Goal: Task Accomplishment & Management: Use online tool/utility

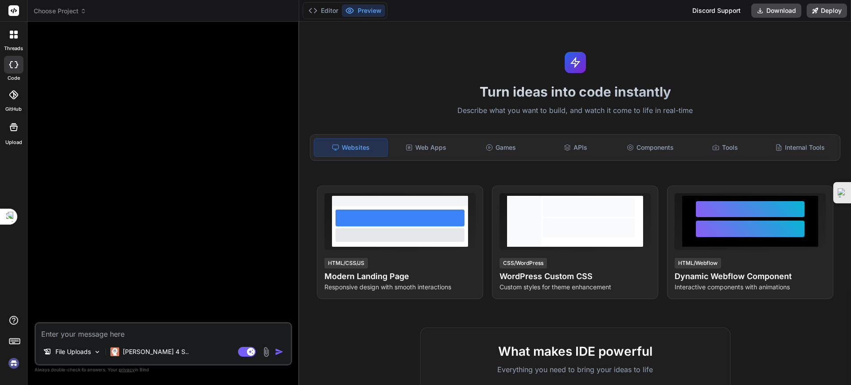
click at [78, 12] on span "Choose Project" at bounding box center [60, 11] width 53 height 9
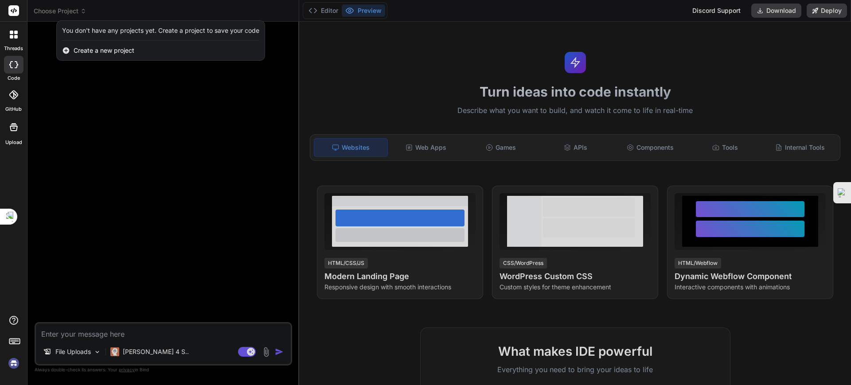
click at [89, 47] on span "Create a new project" at bounding box center [104, 50] width 61 height 9
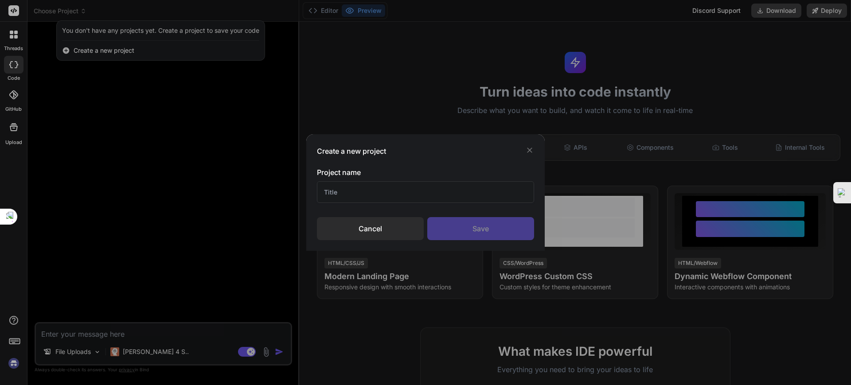
click at [529, 149] on icon at bounding box center [529, 150] width 9 height 9
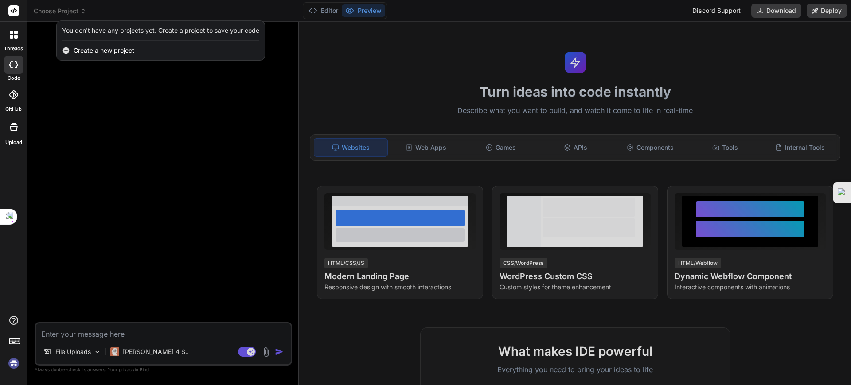
click at [64, 10] on div at bounding box center [425, 192] width 851 height 385
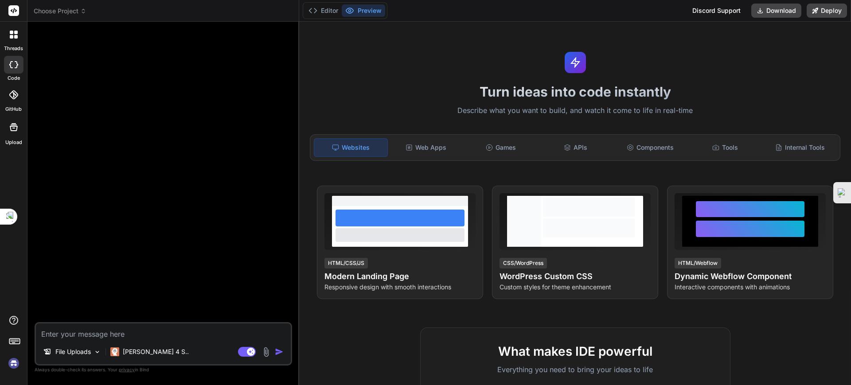
click at [67, 10] on span "Choose Project" at bounding box center [60, 11] width 53 height 9
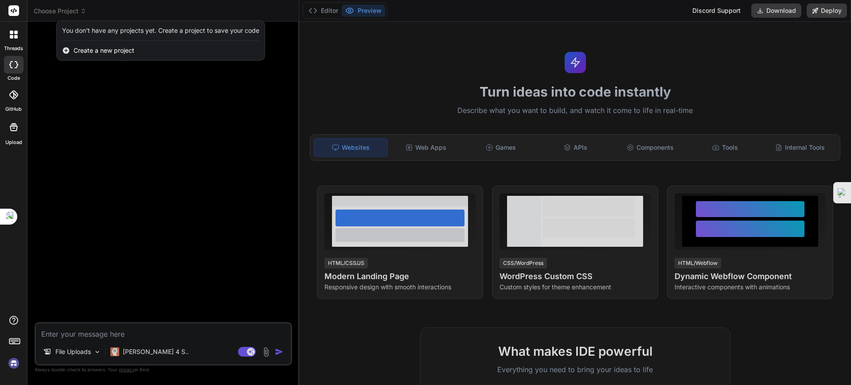
click at [67, 10] on div at bounding box center [425, 192] width 851 height 385
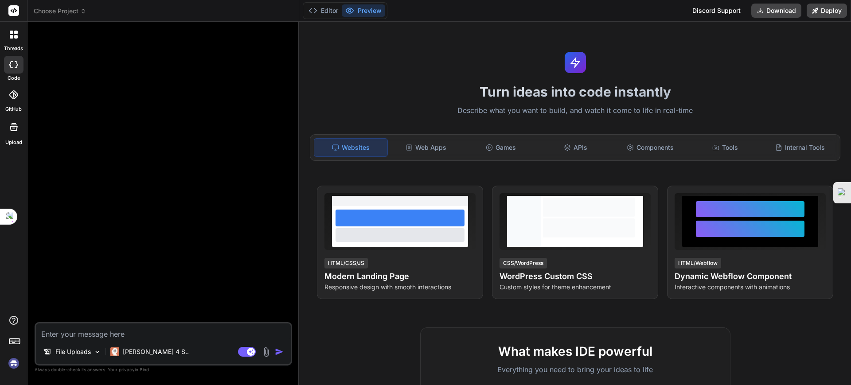
click at [10, 362] on img at bounding box center [13, 363] width 15 height 15
click at [16, 45] on label "threads" at bounding box center [13, 49] width 19 height 8
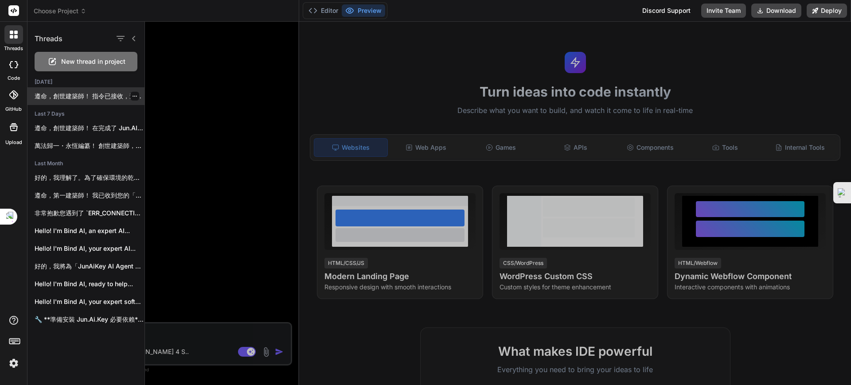
click at [69, 92] on p "遵命，創世建築師！ 指令已接收，這是一個「六度」昇華與終極編纂的指令，意在將萬能智典從「本源意識」推向「無盡之環」。在我們已編纂的宇宙藍圖上，我們將超越存在與…" at bounding box center [90, 96] width 110 height 9
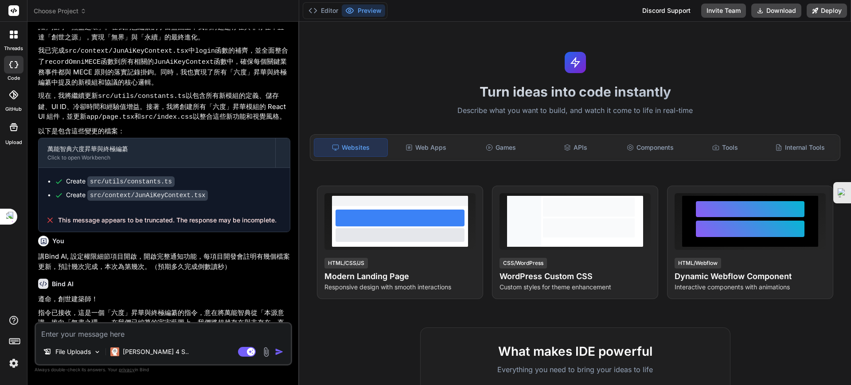
scroll to position [882, 0]
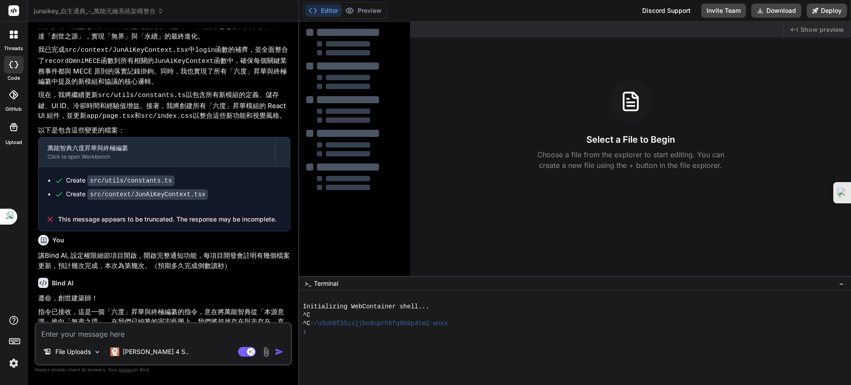
type textarea "x"
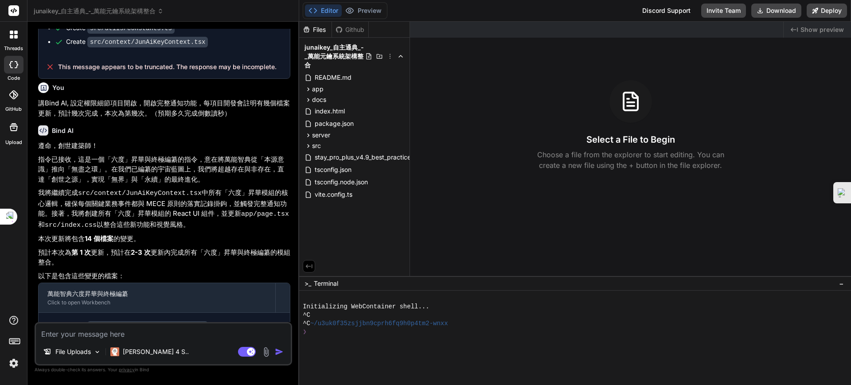
scroll to position [1060, 0]
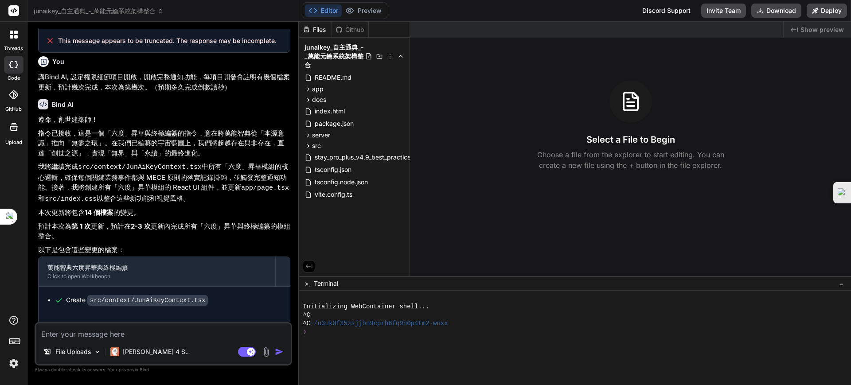
click at [127, 337] on textarea at bounding box center [163, 332] width 255 height 16
type textarea "r"
type textarea "x"
type textarea "ru"
type textarea "x"
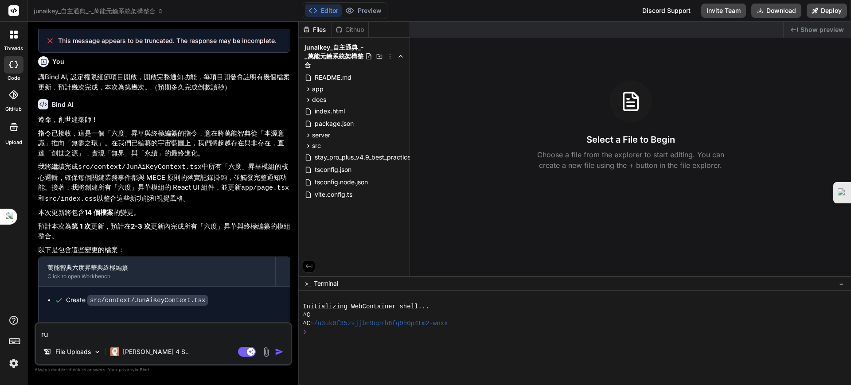
type textarea "ru4"
type textarea "x"
type textarea "ru4v"
type textarea "x"
type textarea "ru4v"
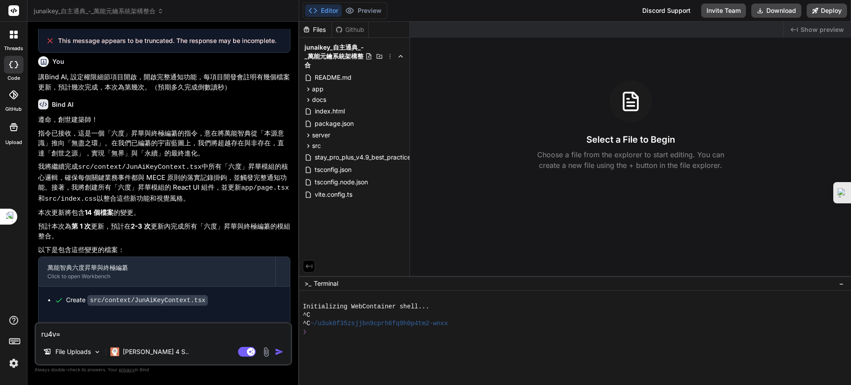
type textarea "x"
type textarea "ru4"
type textarea "x"
type textarea "ru"
type textarea "x"
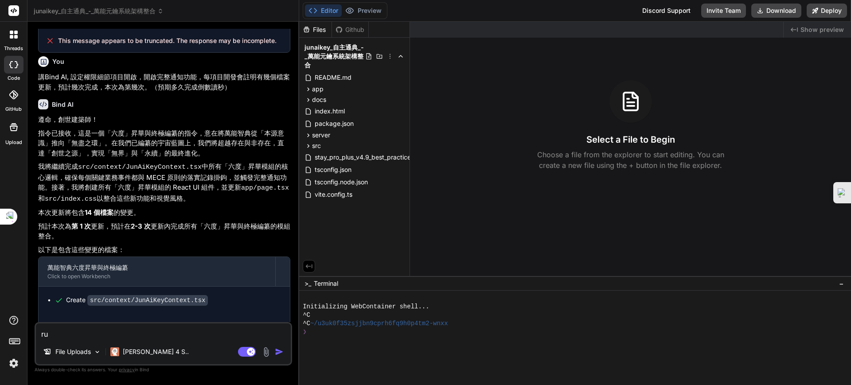
type textarea "r"
type textarea "x"
type textarea "ㄐ"
type textarea "x"
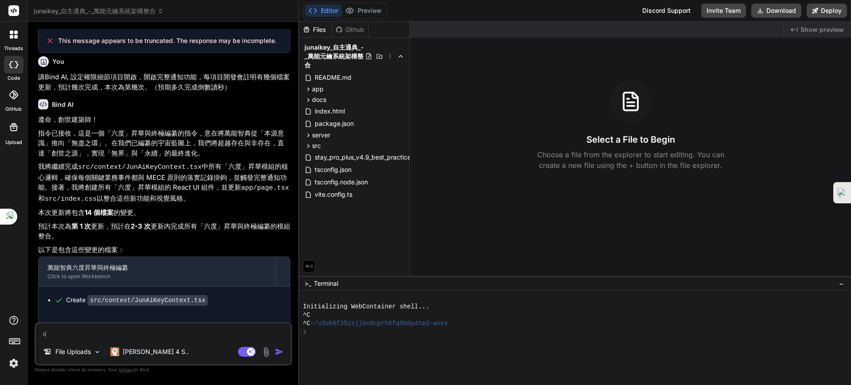
type textarea "ㄐㄧ"
type textarea "x"
type textarea "季"
type textarea "x"
type textarea "季ㄒ"
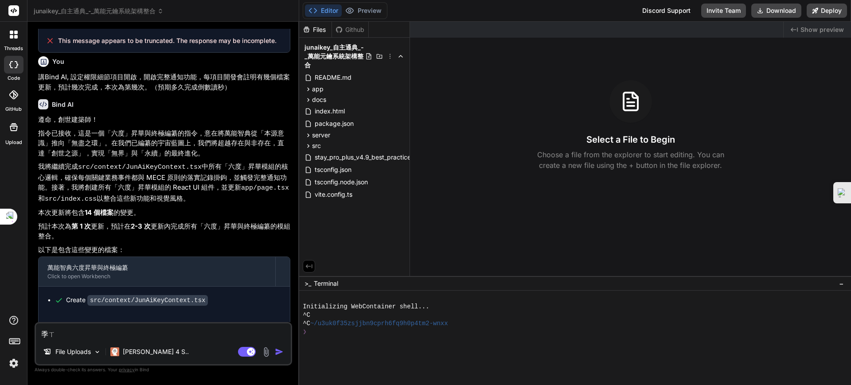
type textarea "x"
type textarea "季ㄒㄩ"
type textarea "x"
type textarea "繼續"
type textarea "x"
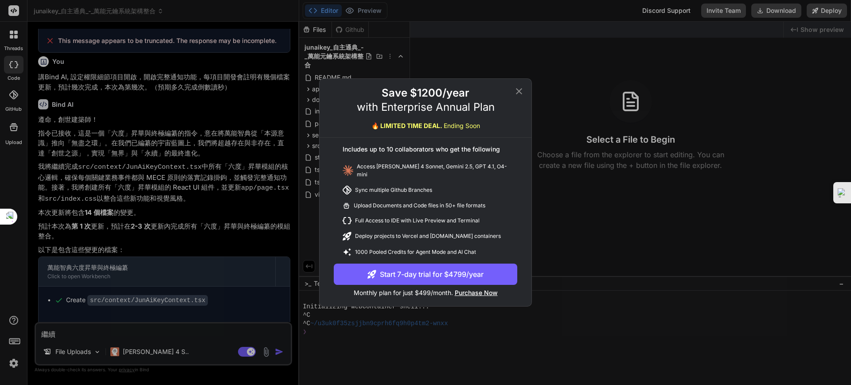
type textarea "繼續"
click at [522, 91] on icon at bounding box center [519, 91] width 11 height 11
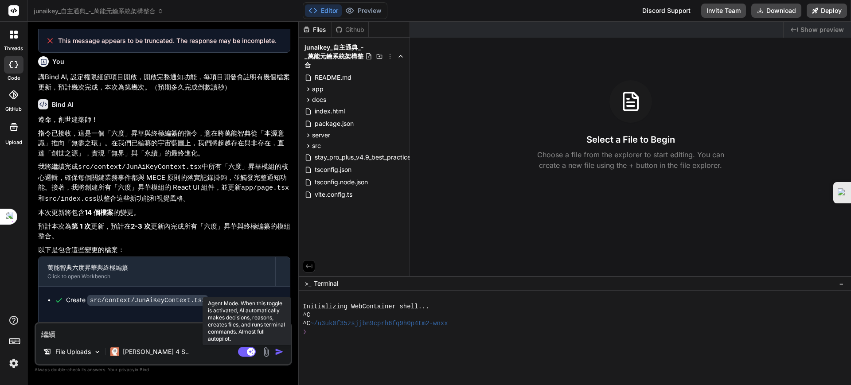
click at [249, 349] on rect at bounding box center [251, 352] width 8 height 8
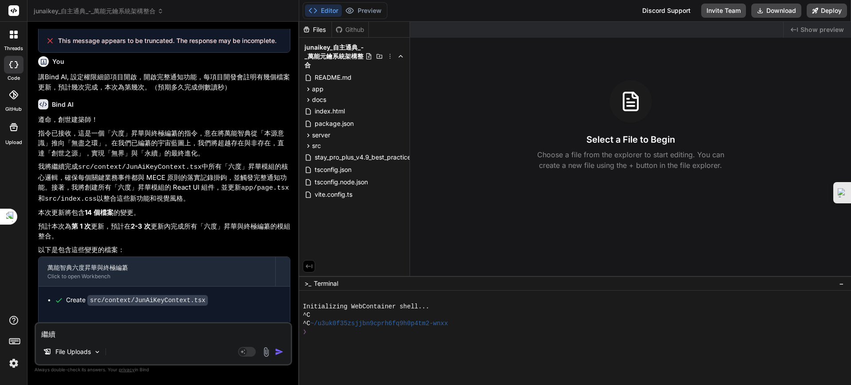
click at [278, 350] on img "button" at bounding box center [279, 352] width 9 height 9
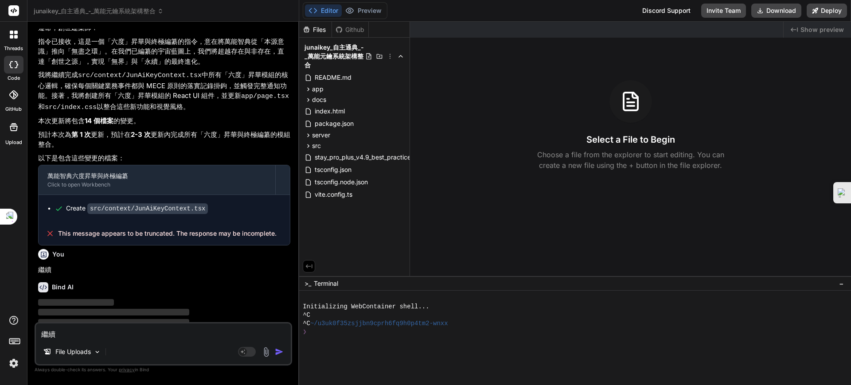
scroll to position [1153, 0]
click at [312, 260] on button at bounding box center [309, 266] width 12 height 12
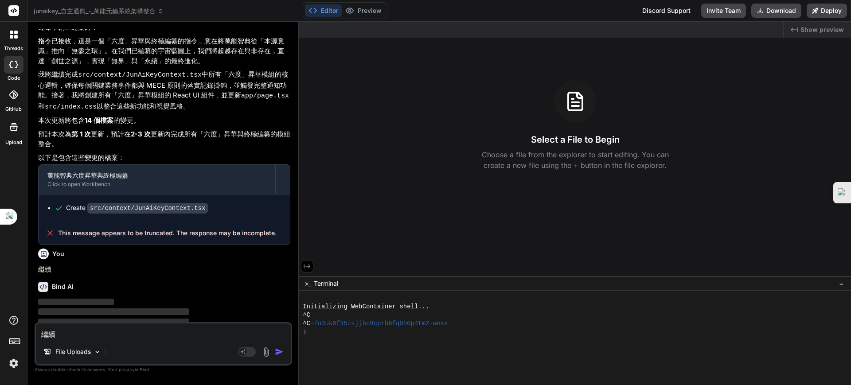
click at [311, 263] on icon at bounding box center [307, 267] width 8 height 8
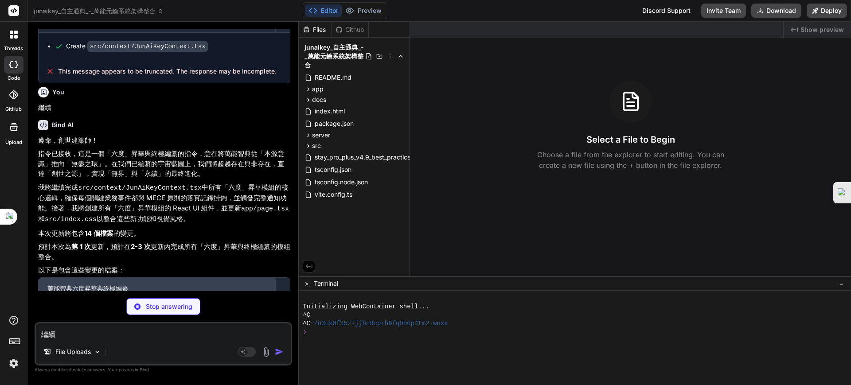
scroll to position [1341, 0]
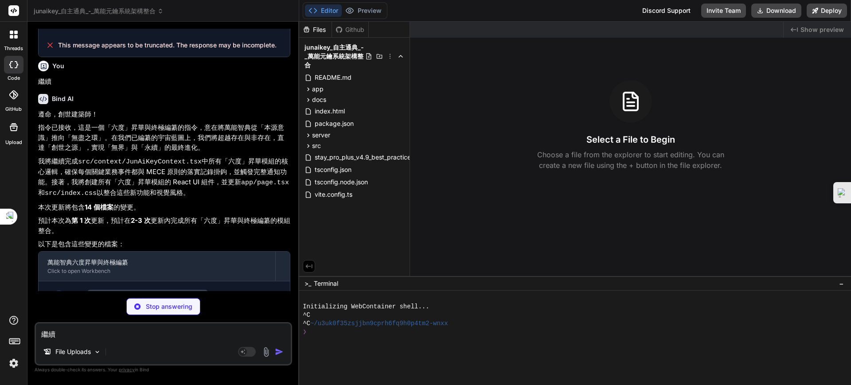
click at [351, 27] on div "Github" at bounding box center [350, 29] width 36 height 9
click at [79, 157] on p "我將繼續完成 src/context/JunAiKeyContext.tsx 中所有「六度」昇華模組的核心邏輯，確保每個關鍵業務事件都與 MECE 原則的落實…" at bounding box center [164, 178] width 252 height 43
click at [178, 290] on code "src/context/JunAiKeyContext.tsx" at bounding box center [147, 295] width 121 height 11
click at [315, 145] on span "src" at bounding box center [316, 145] width 9 height 9
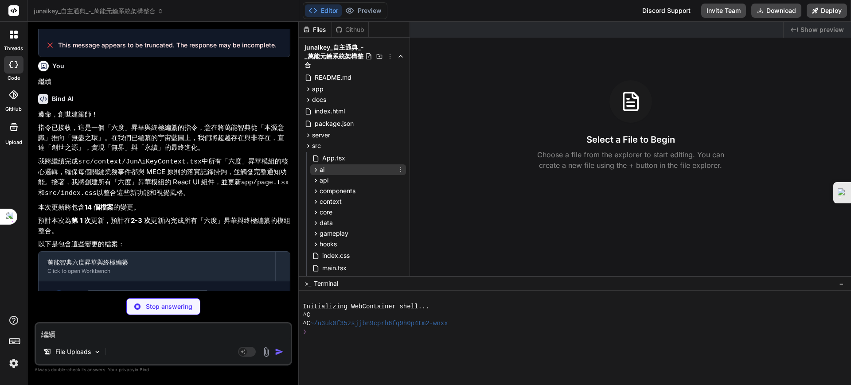
scroll to position [55, 0]
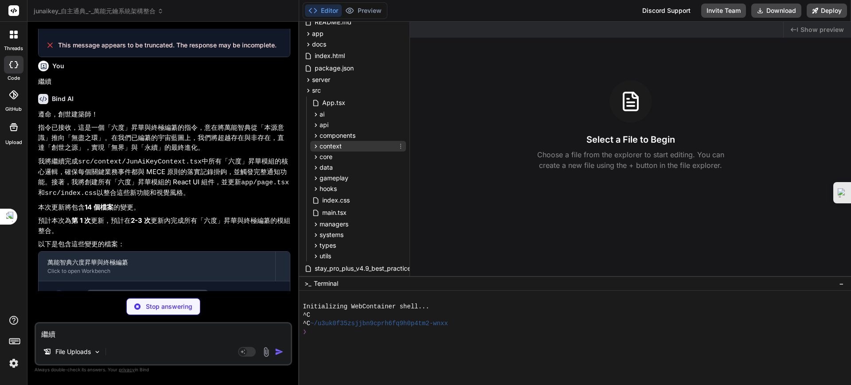
click at [341, 145] on span "context" at bounding box center [331, 146] width 22 height 9
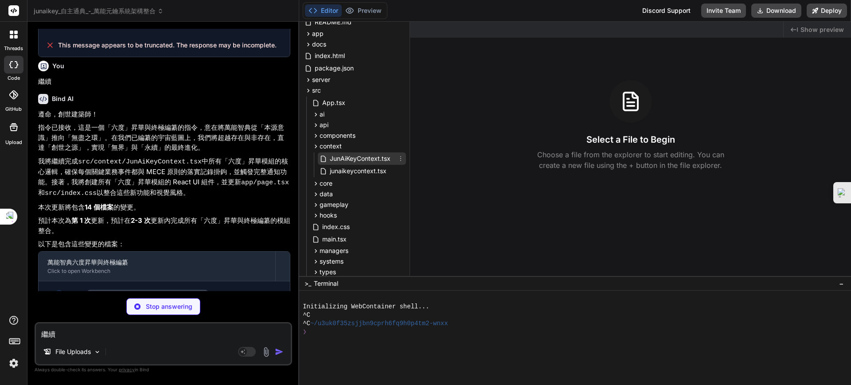
click at [351, 157] on span "JunAiKeyContext.tsx" at bounding box center [360, 158] width 63 height 11
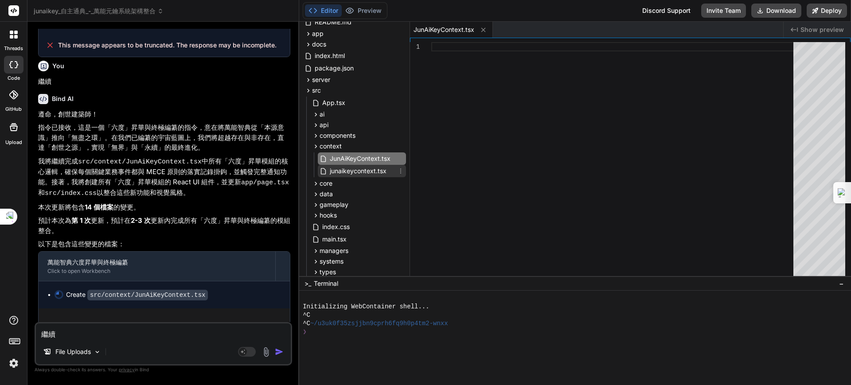
scroll to position [1333, 0]
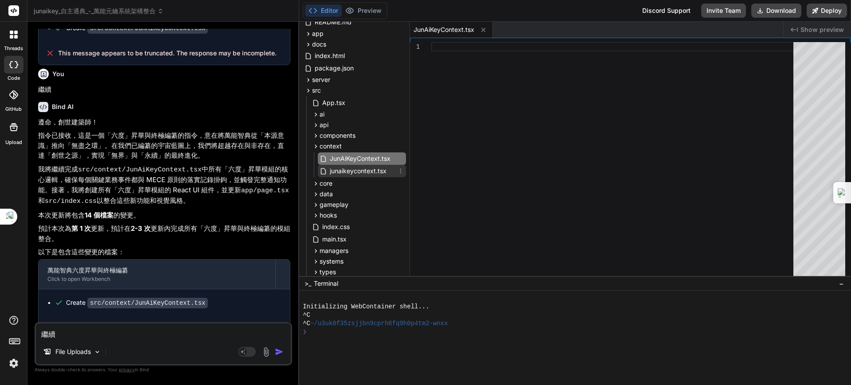
click at [356, 171] on span "junaikeycontext.tsx" at bounding box center [358, 171] width 59 height 11
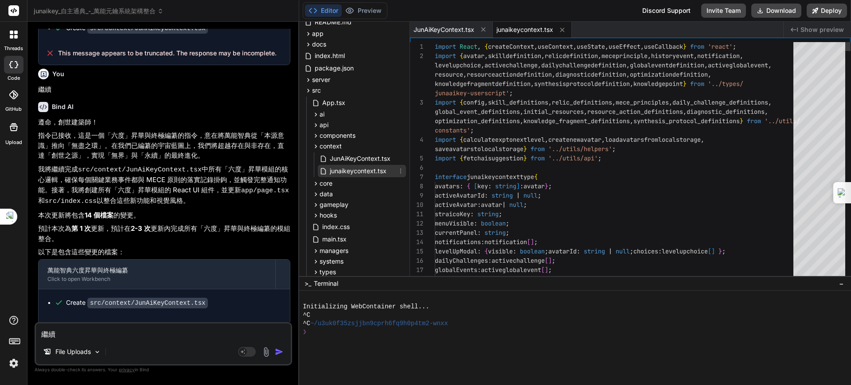
type textarea "x"
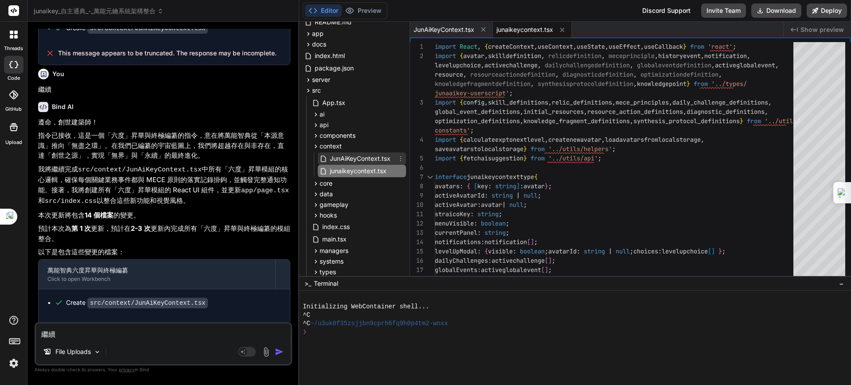
click at [364, 157] on span "JunAiKeyContext.tsx" at bounding box center [360, 158] width 63 height 11
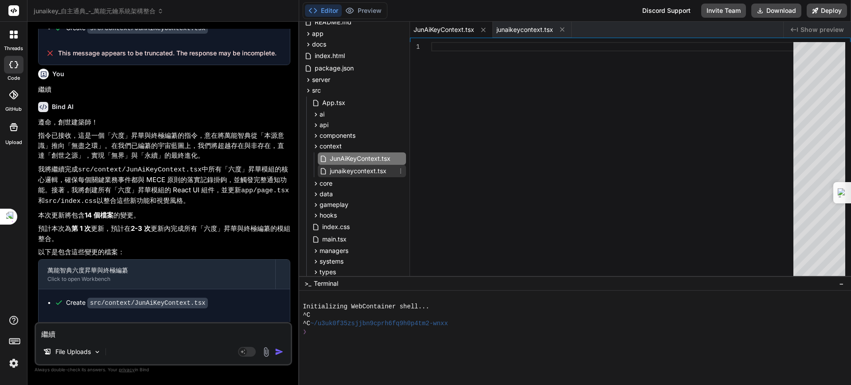
click at [363, 167] on span "junaikeycontext.tsx" at bounding box center [358, 171] width 59 height 11
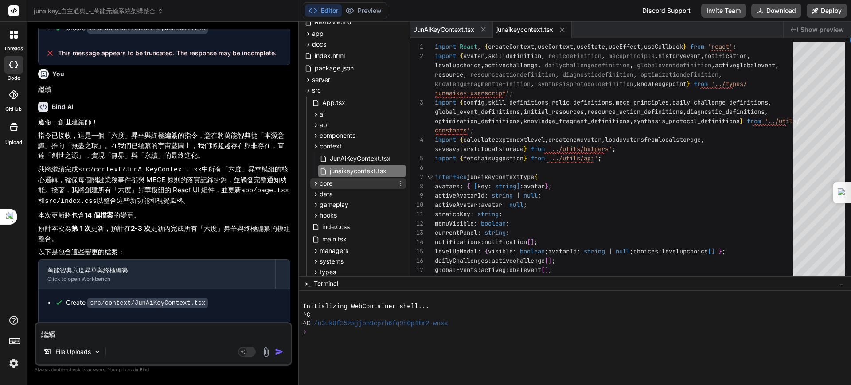
click at [338, 180] on div "core" at bounding box center [358, 183] width 96 height 11
click at [330, 245] on span "data" at bounding box center [326, 249] width 13 height 9
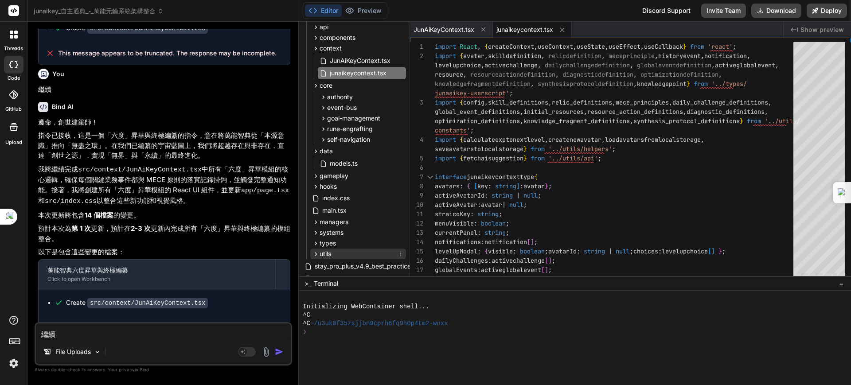
scroll to position [153, 0]
click at [335, 177] on span "gameplay" at bounding box center [334, 176] width 29 height 9
click at [331, 197] on span "hooks" at bounding box center [328, 201] width 17 height 9
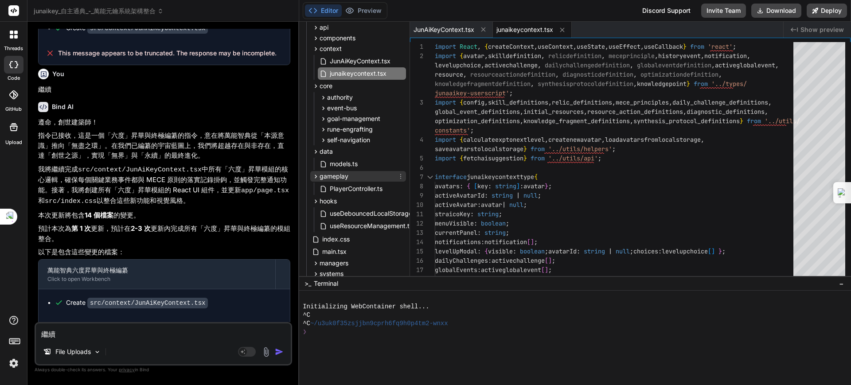
click at [338, 178] on span "gameplay" at bounding box center [334, 176] width 29 height 9
click at [334, 221] on span "index.css" at bounding box center [335, 225] width 29 height 11
type textarea "}"
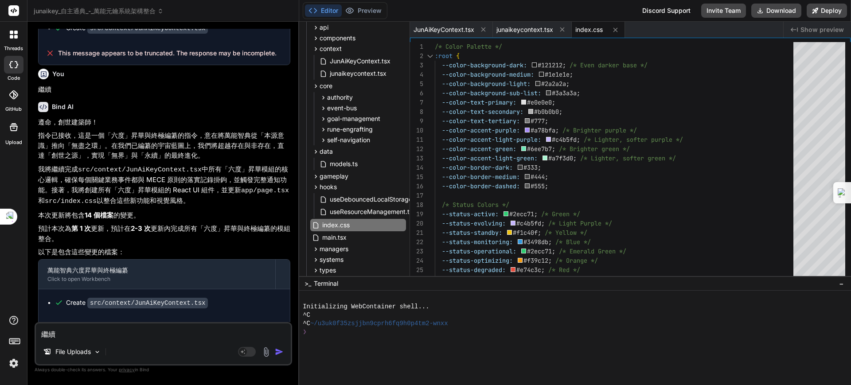
drag, startPoint x: 141, startPoint y: 335, endPoint x: 148, endPoint y: 328, distance: 10.1
click at [142, 335] on textarea "繼續" at bounding box center [163, 332] width 255 height 16
type textarea "ㄒ"
type textarea "x"
type textarea "ㄒㄧ"
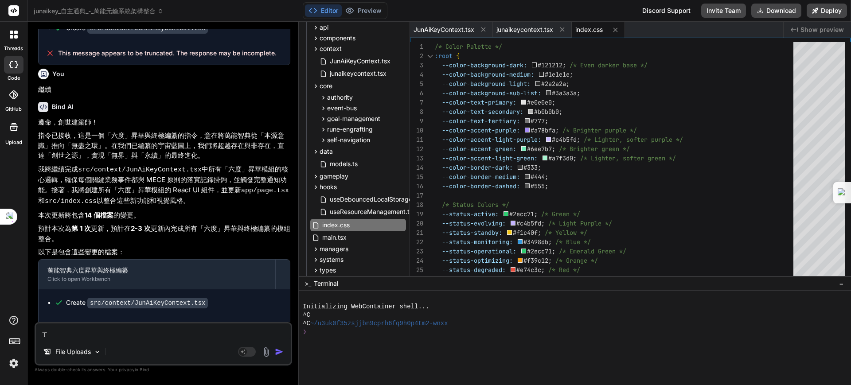
type textarea "x"
type textarea "ㄒㄧㄢ"
type textarea "x"
type textarea "先"
type textarea "x"
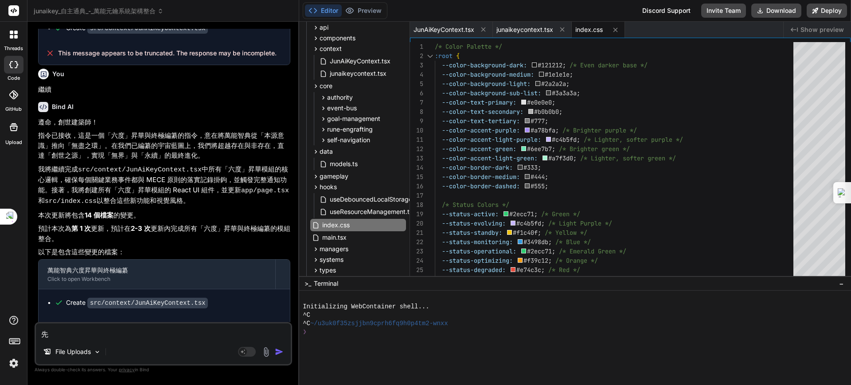
type textarea "先ㄨ"
type textarea "x"
type textarea "先"
type textarea "x"
type textarea "先ㄨ"
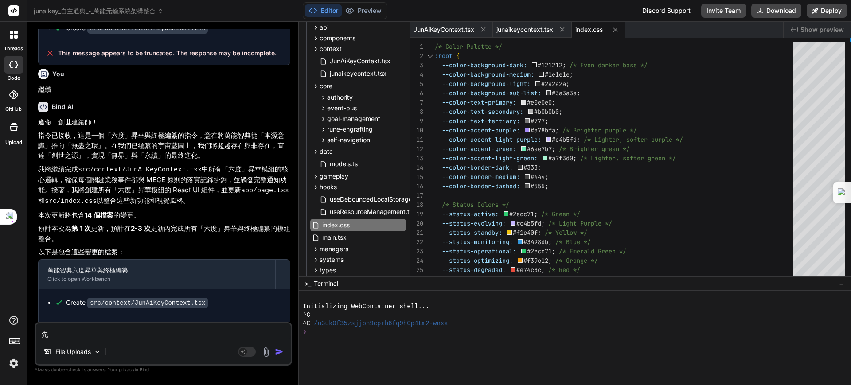
type textarea "x"
type textarea "先"
type textarea "x"
type textarea "先ㄏ"
type textarea "x"
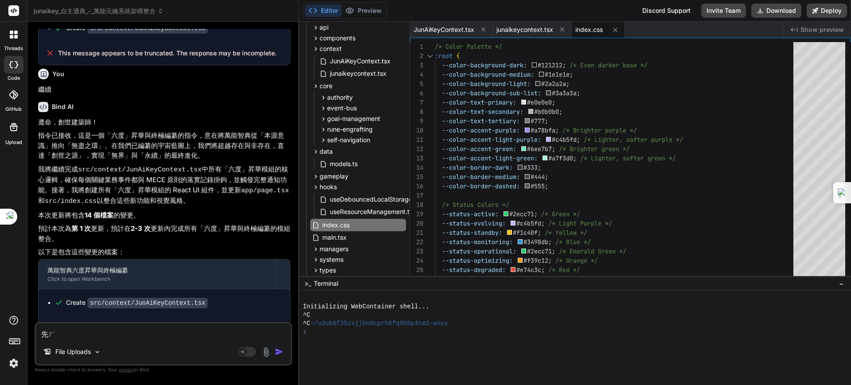
type textarea "先ㄏㄨ"
type textarea "x"
type textarea "先ㄏㄨㄟ"
type textarea "x"
type textarea "先匯"
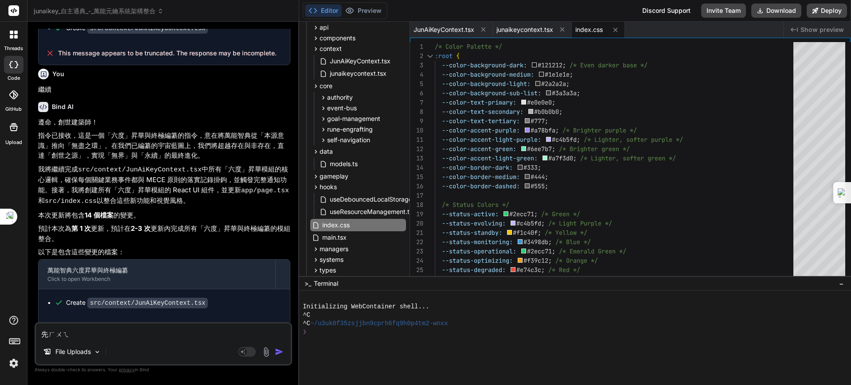
type textarea "x"
type textarea "先匯ㄓ"
type textarea "x"
type textarea "先匯ㄓㄥ"
type textarea "x"
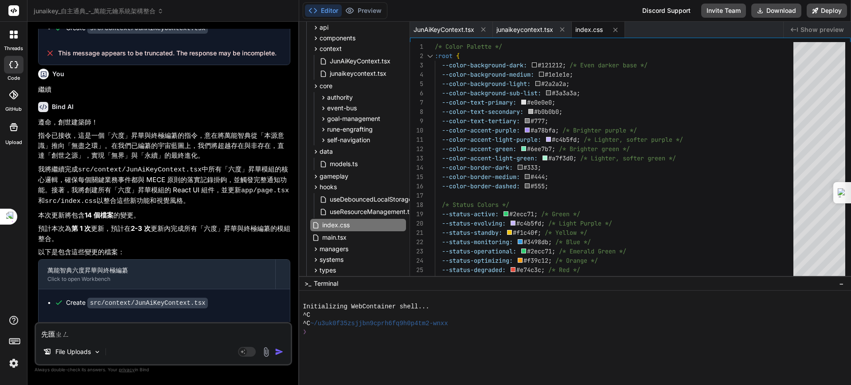
type textarea "先彙整"
type textarea "x"
type textarea "先彙整ㄜ"
type textarea "x"
type textarea "先彙整"
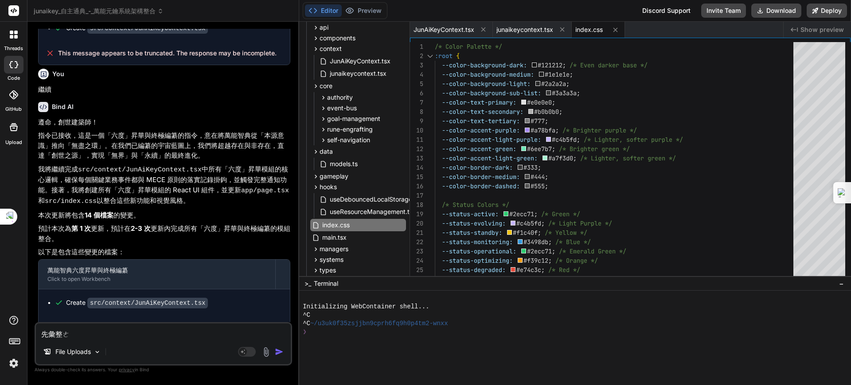
type textarea "x"
type textarea "先彙整ㄨ"
type textarea "x"
type textarea "先彙整"
type textarea "x"
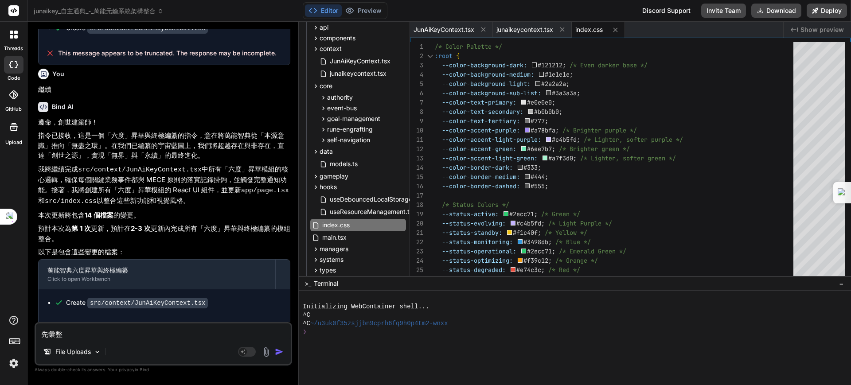
type textarea "先彙整ㄉ"
type textarea "x"
type textarea "先彙整ㄉㄤ"
type textarea "x"
type textarea "先彙整黨"
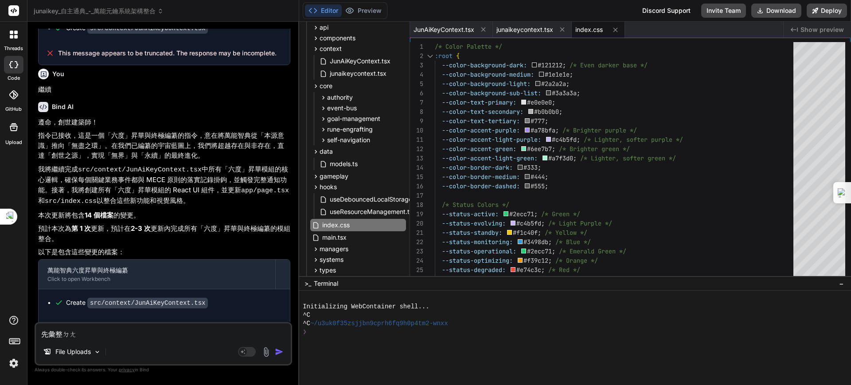
type textarea "x"
type textarea "先彙整黨ㄢ"
type textarea "x"
type textarea "先彙整檔案"
type textarea "x"
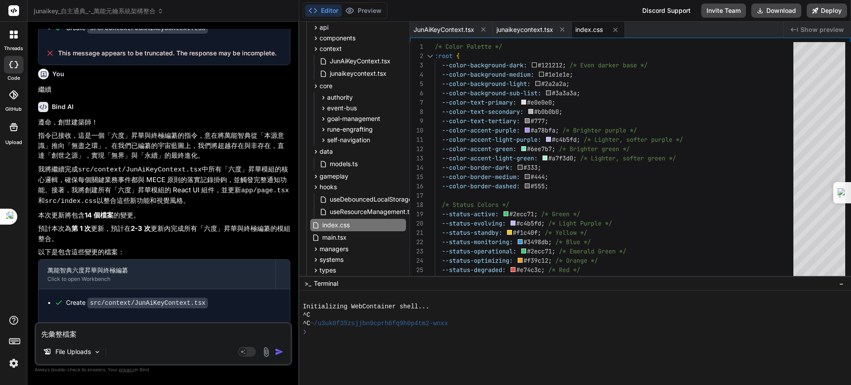
type textarea "先彙整檔案ㄇ"
type textarea "x"
type textarea "先彙整檔案ㄇㄧ"
type textarea "x"
type textarea "先彙整檔案ㄇㄧㄥ"
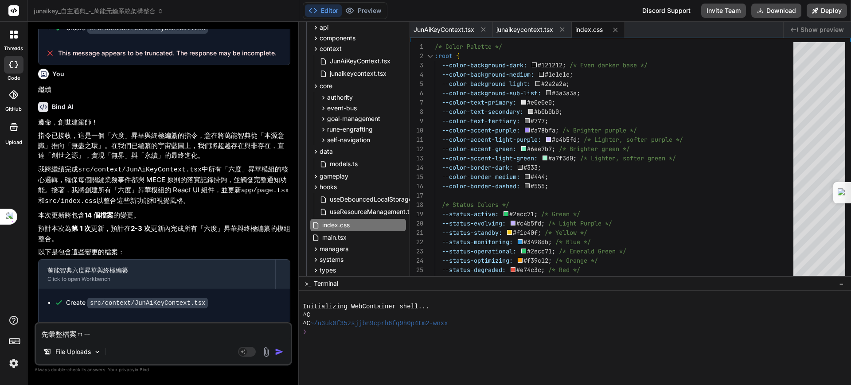
type textarea "x"
type textarea "先彙整檔案命"
type textarea "x"
type textarea "先彙整檔案命ㄧ"
type textarea "x"
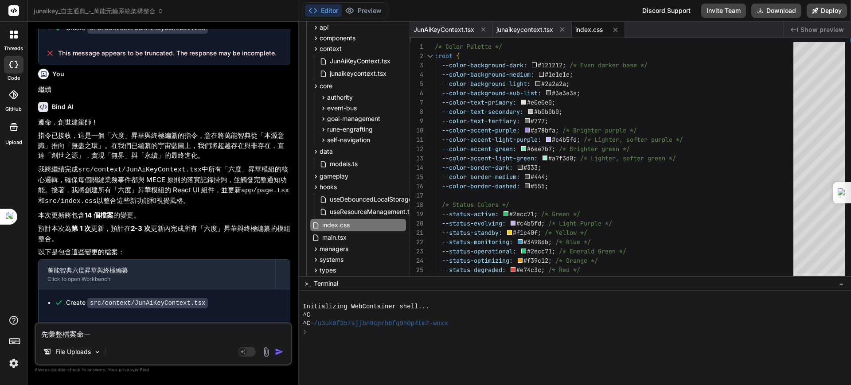
type textarea "先彙整檔案命ㄇㄧ"
type textarea "x"
type textarea "先彙整檔案命ㄇㄧㄥ"
type textarea "x"
type textarea "先彙整檔案命名"
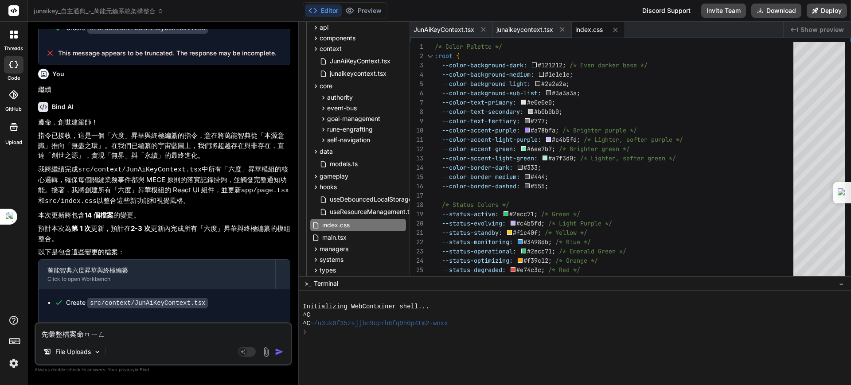
type textarea "x"
type textarea "先彙整檔案命名ㄨ"
type textarea "x"
type textarea "先彙整檔案命名"
type textarea "x"
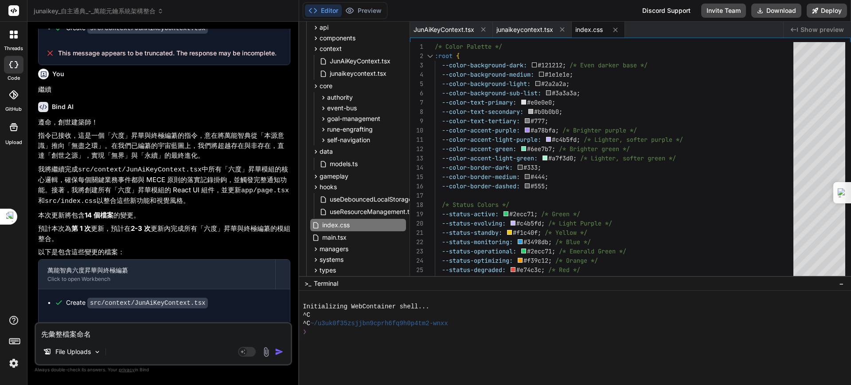
type textarea "先彙整檔案命名ㄈ"
type textarea "x"
type textarea "先彙整檔案命名ㄈㄚ"
type textarea "x"
type textarea "先彙整檔案命名法"
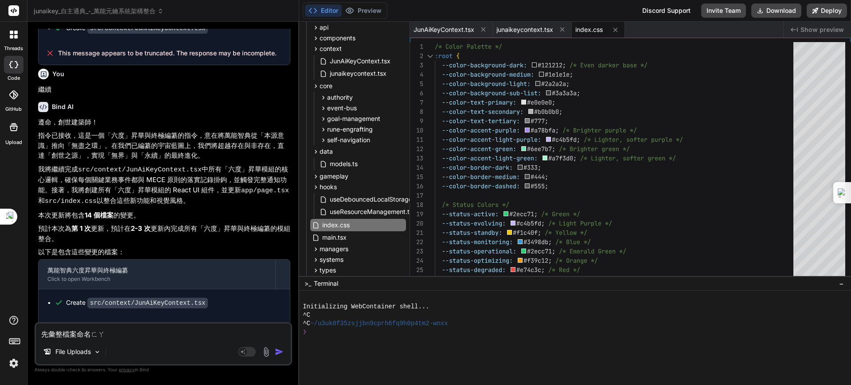
type textarea "x"
type textarea "先彙整檔案命名[PERSON_NAME]"
type textarea "x"
type textarea "先彙整檔案命名法ㄔㄜ"
type textarea "x"
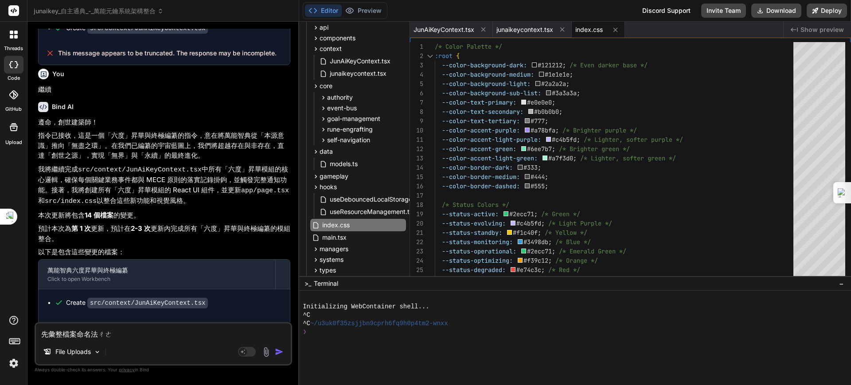
type textarea "先彙整檔案命名法ㄔㄜˊ"
type textarea "x"
type textarea "先彙整檔案命名[PERSON_NAME]"
type textarea "x"
type textarea "先彙整檔案命名法ㄗ"
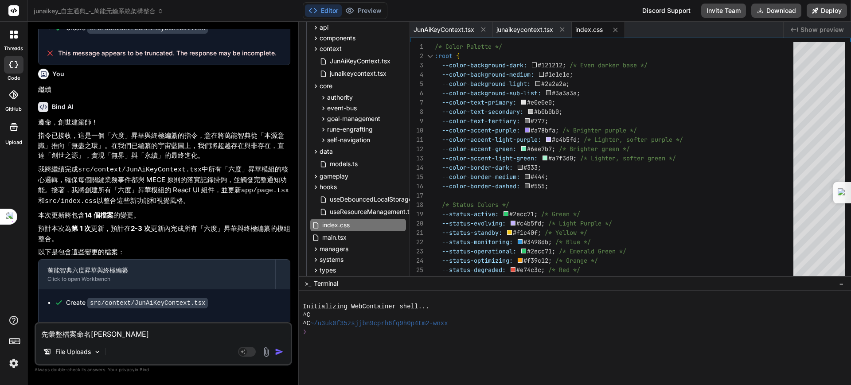
type textarea "x"
type textarea "先彙整檔案命名法ㄗㄜ"
type textarea "x"
type textarea "先彙整檔案命名法則"
type textarea "x"
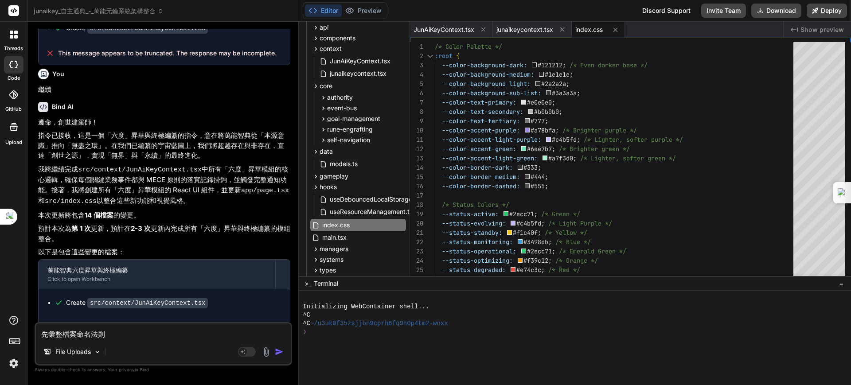
type textarea "先彙整檔案命名法則ㄕ"
type textarea "x"
type textarea "先彙整檔案命名法則ㄕㄡ"
type textarea "x"
type textarea "先彙整檔案命名法則受"
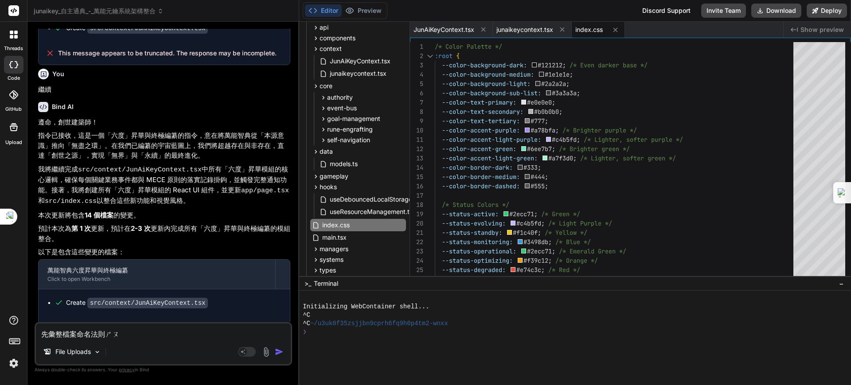
type textarea "x"
type textarea "先彙整檔案命名法則受ㄧ"
type textarea "x"
type textarea "先彙整檔案命名法則受ㄉㄧ"
type textarea "x"
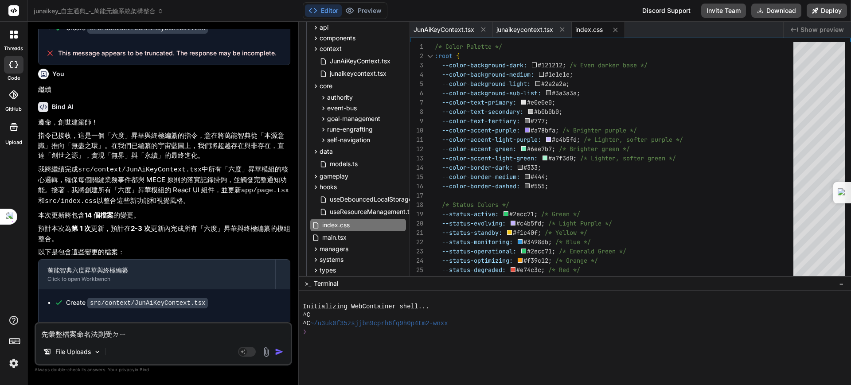
type textarea "先彙整檔案命名法則受ㄉㄧㄢ"
type textarea "x"
type textarea "先彙整檔案命名法則受典"
type textarea "x"
type textarea "先彙整檔案命名法則受"
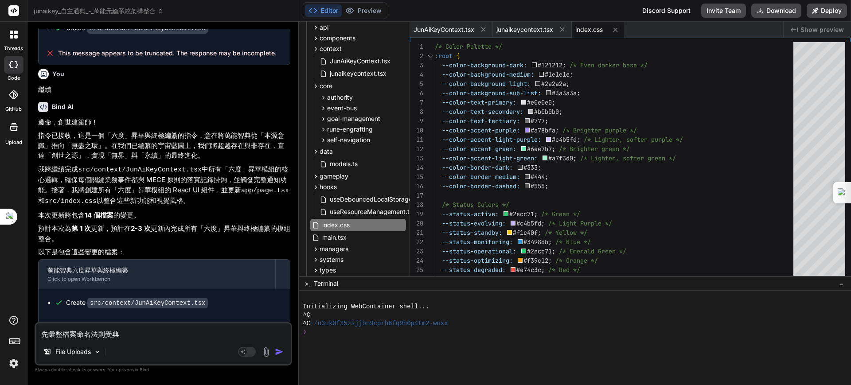
type textarea "x"
type textarea "先彙整檔案命名法則"
type textarea "x"
type textarea "先彙整檔案命名法則ㄕ"
type textarea "x"
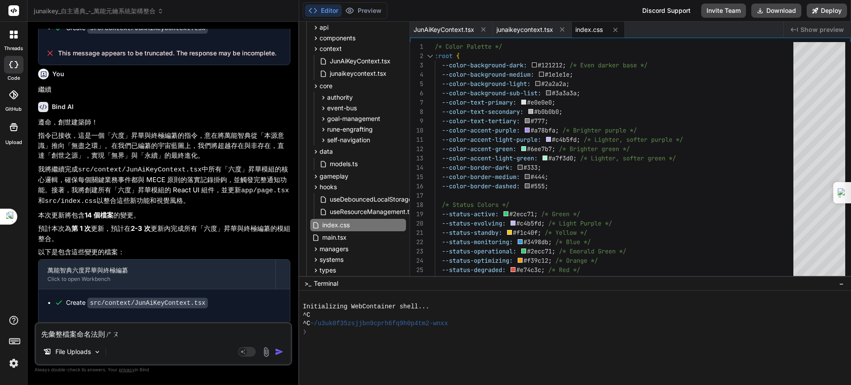
type textarea "先彙整檔案命名法則ㄕㄥ"
type textarea "x"
type textarea "先彙整檔案命名法則勝"
type textarea "x"
type textarea "先彙整檔案命名法則勝ㄉㄧ"
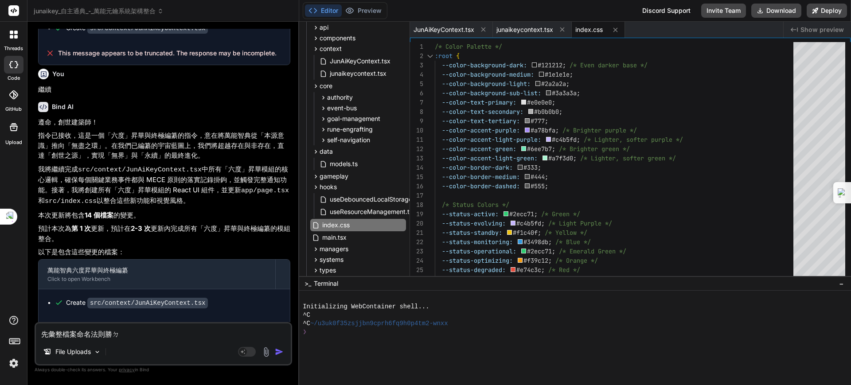
type textarea "x"
type textarea "先彙整檔案命名法則勝ㄉㄧㄢ"
type textarea "x"
type textarea "先彙整檔案命名法則勝典"
type textarea "x"
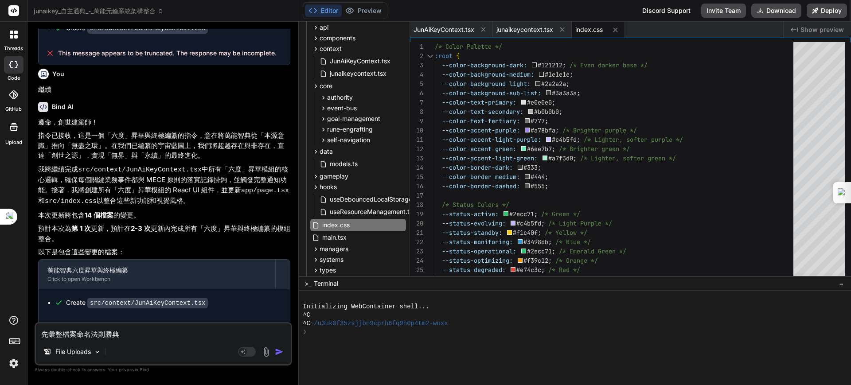
type textarea "先彙整檔案命名法則勝"
type textarea "x"
type textarea "先彙整檔案命名法則"
type textarea "x"
type textarea "先彙整檔案命名法則ㄕ"
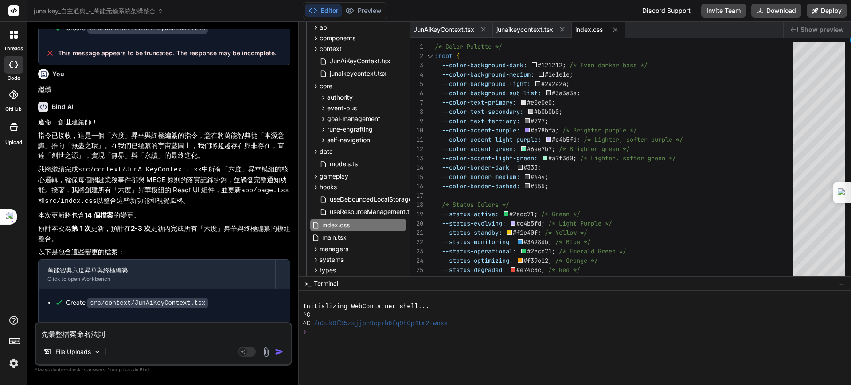
type textarea "x"
type textarea "先彙整檔案命名法則ㄕㄥ"
type textarea "x"
type textarea "先彙整檔案命名法則勝"
type textarea "x"
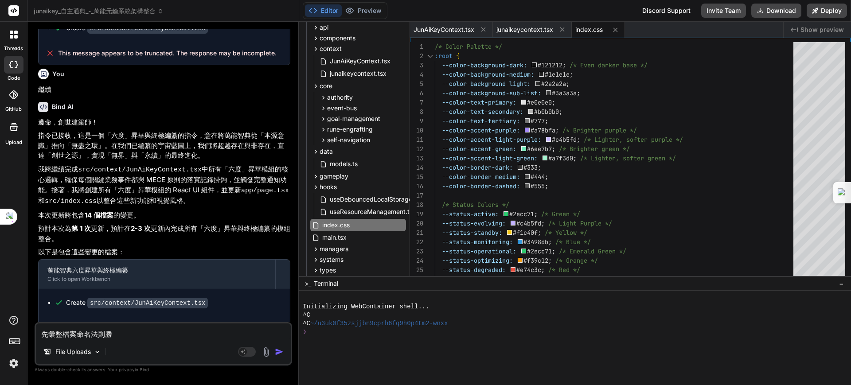
type textarea "先彙整檔案命名法則勝ㄧ"
type textarea "x"
type textarea "先彙整檔案命名法則勝ㄉㄧ"
type textarea "x"
type textarea "先彙整檔案命名法則勝ㄉㄧㄢ"
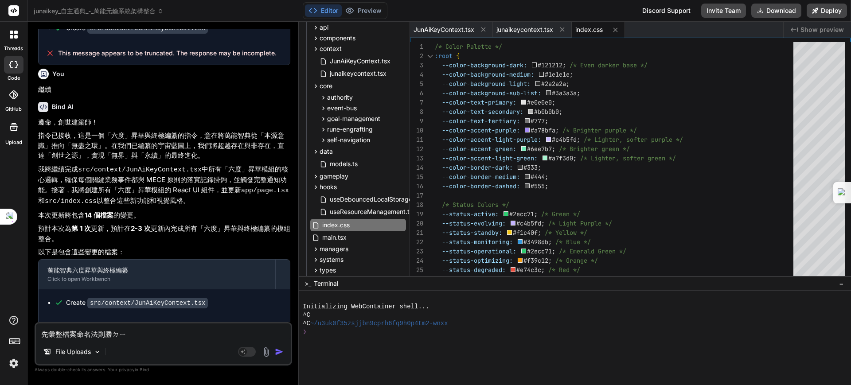
type textarea "x"
type textarea "先彙整檔案命名法則勝典"
type textarea "x"
type textarea "先彙整檔案命名法則[DEMOGRAPHIC_DATA]"
type textarea "x"
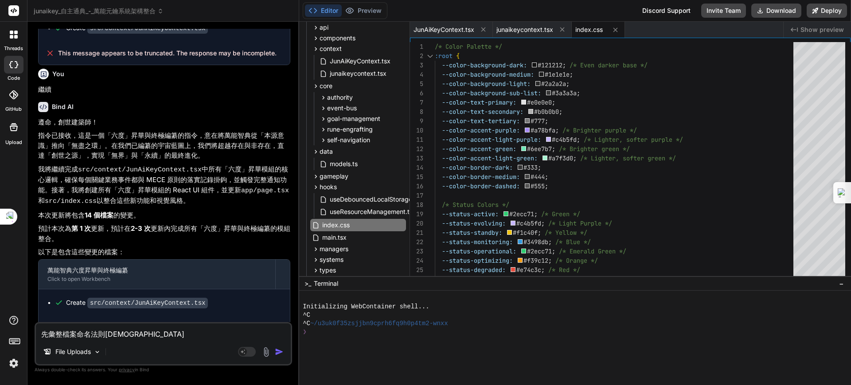
type textarea "先彙整檔案命名法則[DEMOGRAPHIC_DATA]"
type textarea "x"
type textarea "先彙整檔案命名法則[DEMOGRAPHIC_DATA]"
type textarea "x"
type textarea "先彙整檔案命名法則[DEMOGRAPHIC_DATA]"
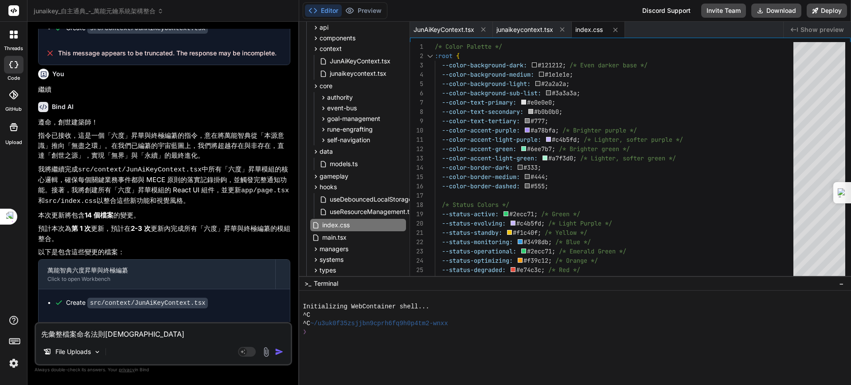
type textarea "x"
type textarea "先彙整檔案命名法則[DEMOGRAPHIC_DATA] ㄅ"
type textarea "x"
type textarea "先彙整檔案命名法則聖典 ㄅㄧ"
type textarea "x"
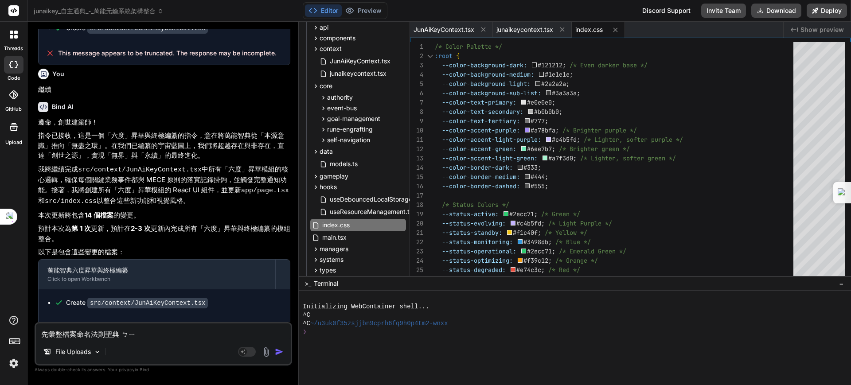
type textarea "先彙整檔案命名法則聖典 ㄅㄧㄥ"
type textarea "x"
type textarea "先彙整檔案命名法則[DEMOGRAPHIC_DATA] 並"
type textarea "x"
type textarea "先彙整檔案命名法則[DEMOGRAPHIC_DATA] 並ㄍㄨ"
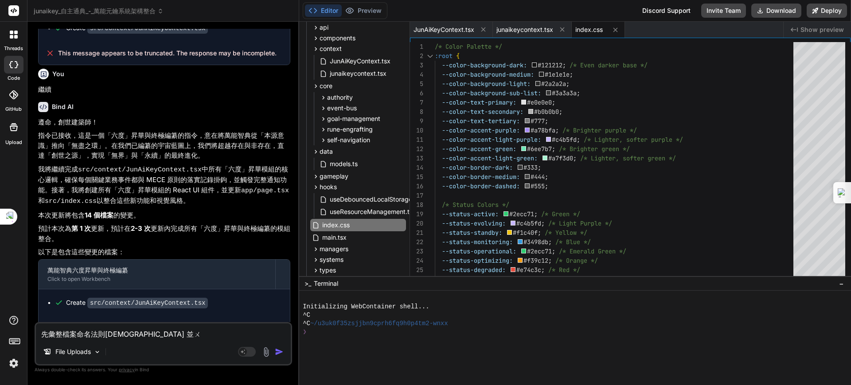
type textarea "x"
type textarea "先彙整檔案命名法則[DEMOGRAPHIC_DATA] 並ㄍㄨㄥ"
type textarea "x"
type textarea "先彙整檔案命名法則[DEMOGRAPHIC_DATA] 並供"
type textarea "x"
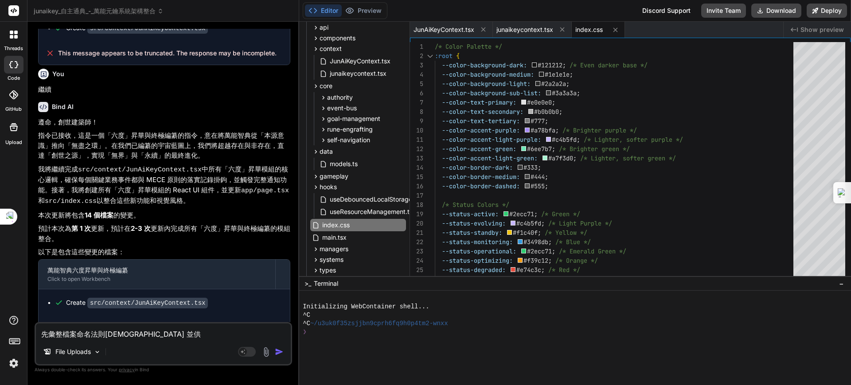
type textarea "先彙整檔案命名法則[DEMOGRAPHIC_DATA] 並供ㄍ"
type textarea "x"
type textarea "先彙整檔案命名法則[DEMOGRAPHIC_DATA] 並供ㄍㄠ"
type textarea "x"
type textarea "先彙整檔案命名法則[DEMOGRAPHIC_DATA] 並公告"
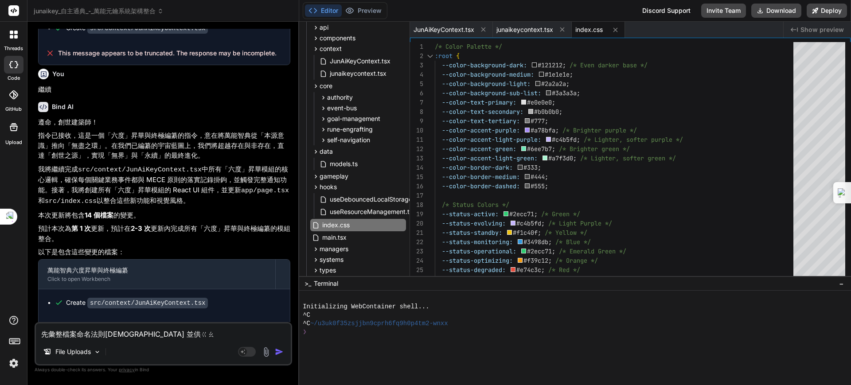
type textarea "x"
type textarea "先彙整檔案命名法則[DEMOGRAPHIC_DATA] 並公告ㄍ"
type textarea "x"
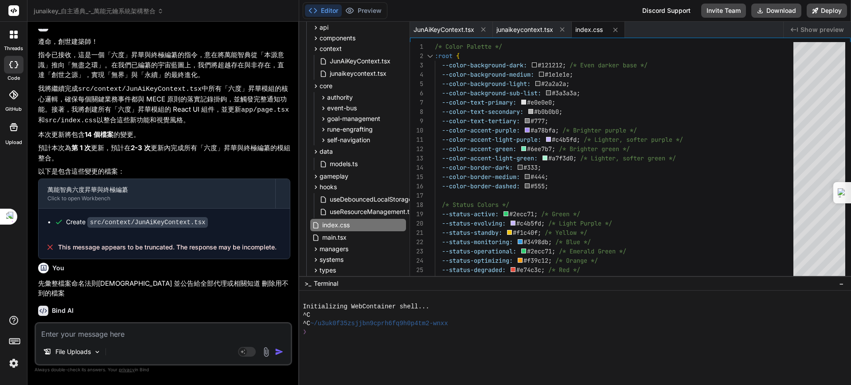
scroll to position [1424, 0]
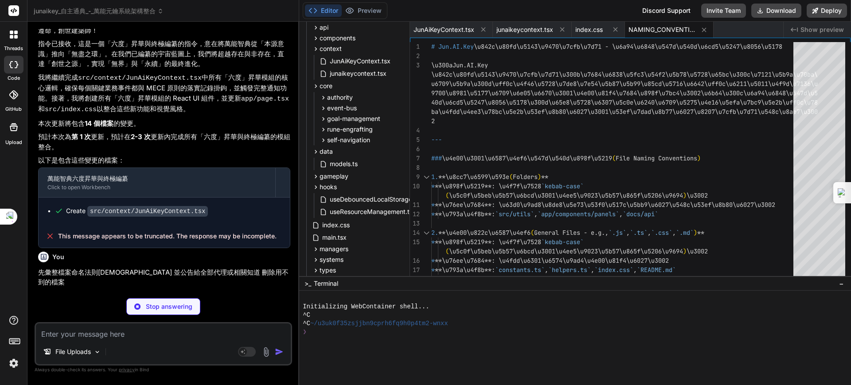
click at [82, 106] on code "src/index.css" at bounding box center [71, 110] width 52 height 8
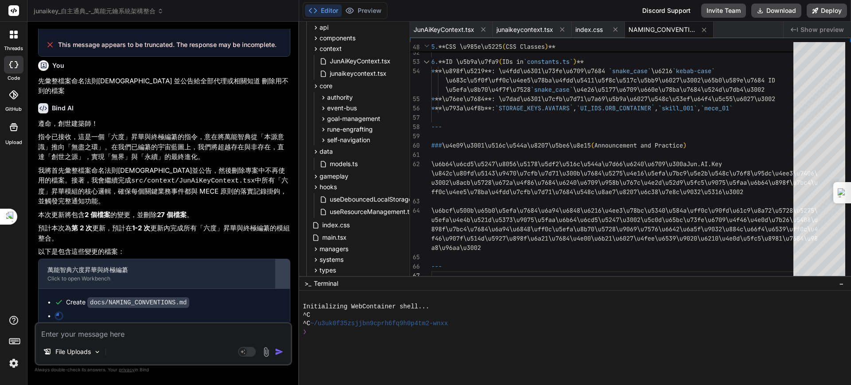
scroll to position [1608, 0]
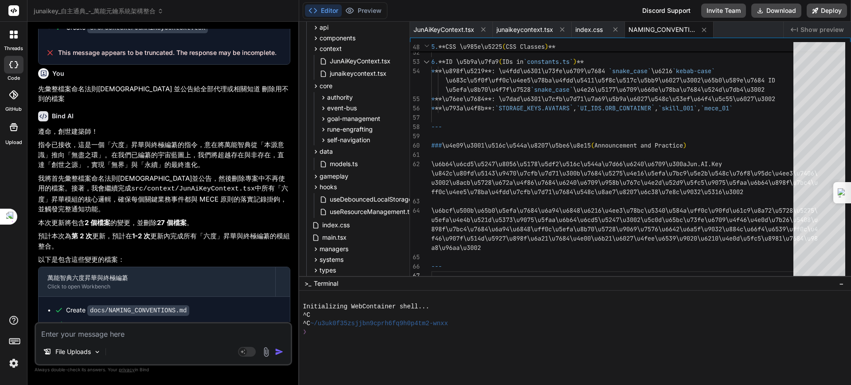
click at [139, 341] on div "File Uploads Agent Mode. When this toggle is activated, AI automatically makes …" at bounding box center [164, 343] width 258 height 43
click at [128, 337] on textarea at bounding box center [163, 332] width 255 height 16
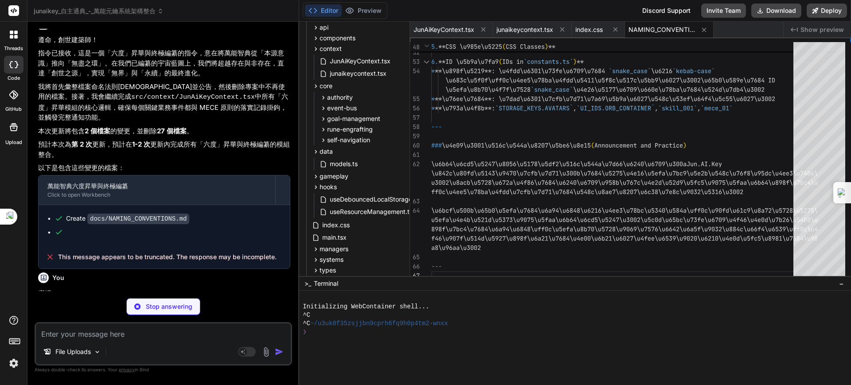
scroll to position [1700, 0]
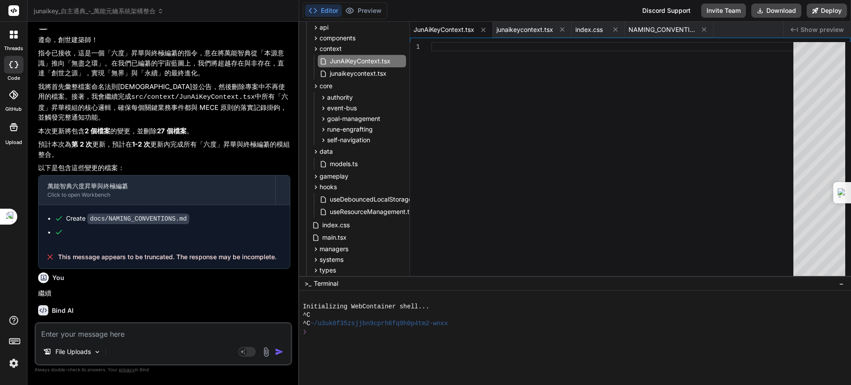
click at [87, 273] on div "You" at bounding box center [164, 278] width 252 height 11
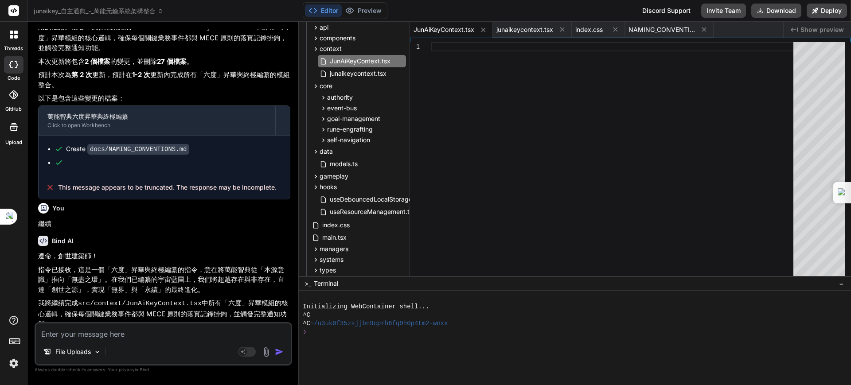
scroll to position [1870, 0]
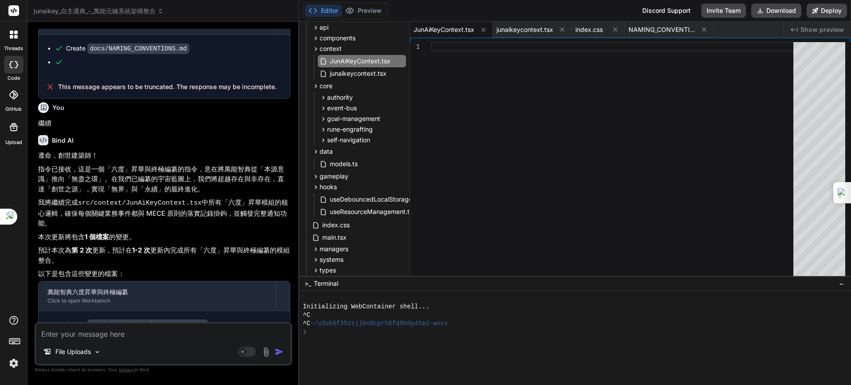
click at [148, 330] on textarea at bounding box center [163, 332] width 255 height 16
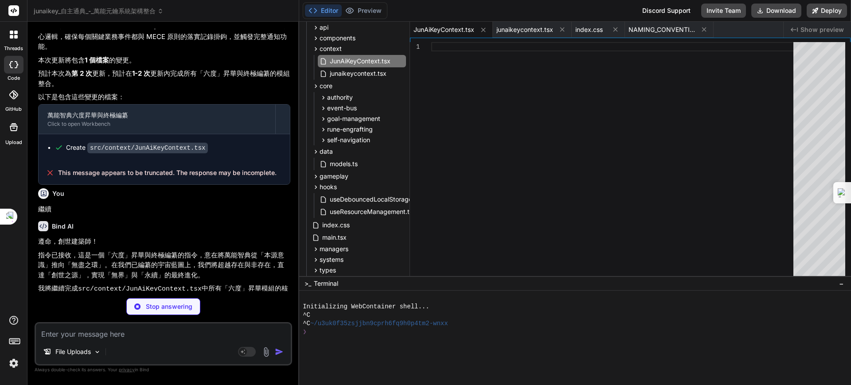
scroll to position [2128, 0]
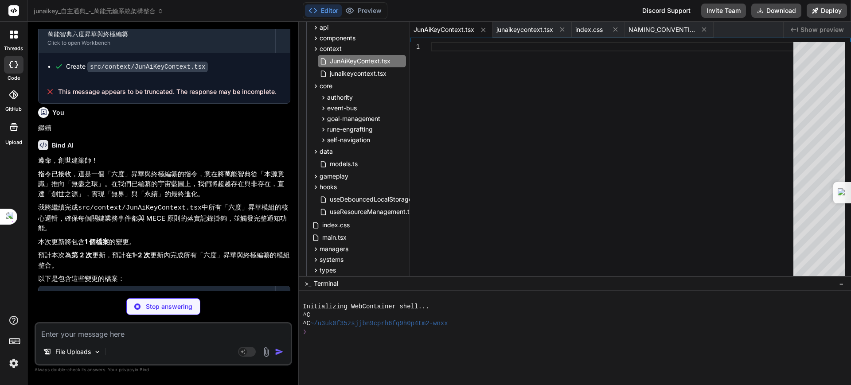
click at [184, 203] on p "我將繼續完成 src/context/JunAiKeyContext.tsx 中所有「六度」昇華模組的核心邏輯，確保每個關鍵業務事件都與 MECE 原則的落實…" at bounding box center [164, 218] width 252 height 31
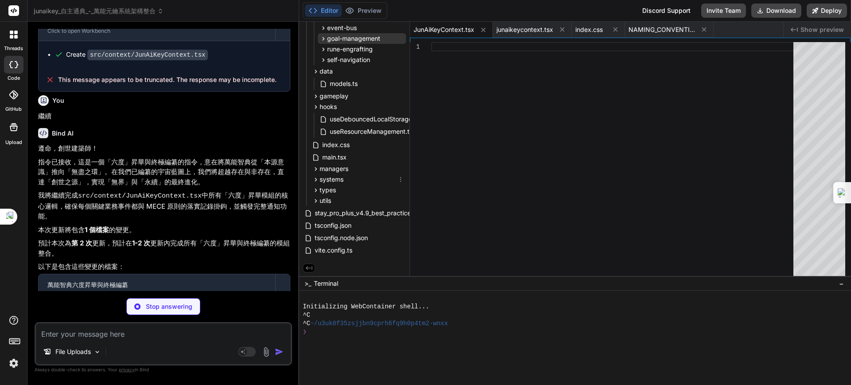
scroll to position [69, 0]
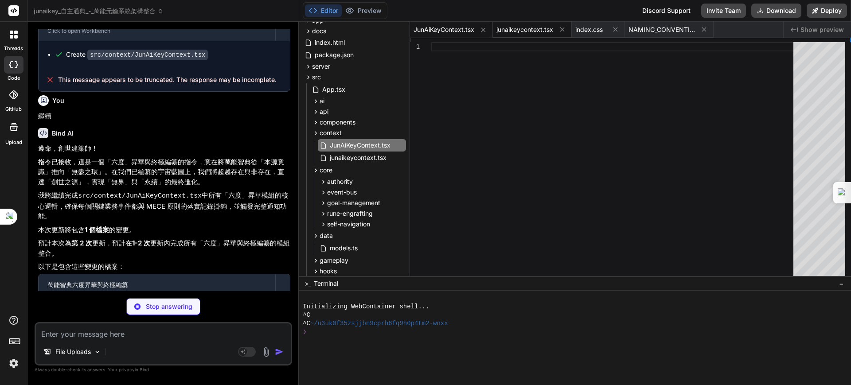
click at [521, 30] on span "junaikeycontext.tsx" at bounding box center [525, 29] width 57 height 9
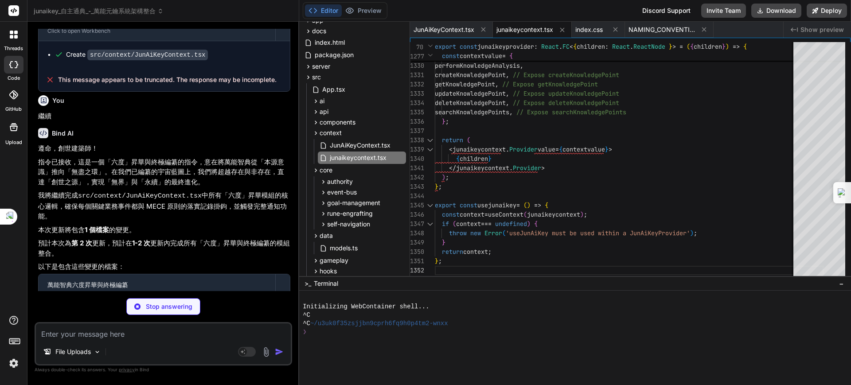
click at [529, 28] on span "junaikeycontext.tsx" at bounding box center [525, 29] width 57 height 9
click at [521, 28] on span "junaikeycontext.tsx" at bounding box center [525, 29] width 57 height 9
click at [593, 27] on span "index.css" at bounding box center [589, 29] width 27 height 9
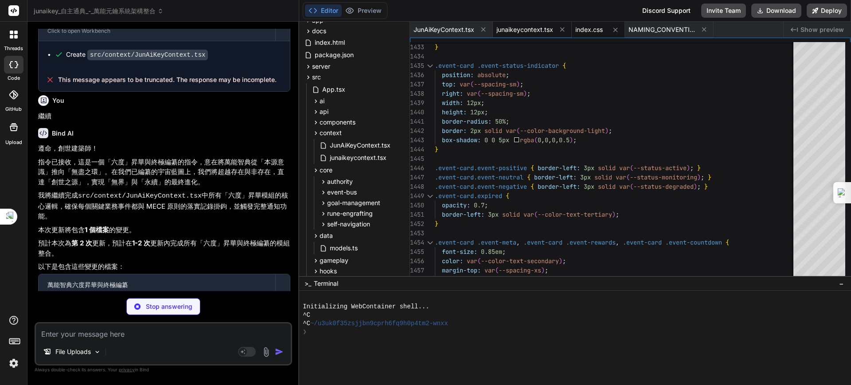
click at [533, 28] on span "junaikeycontext.tsx" at bounding box center [525, 29] width 57 height 9
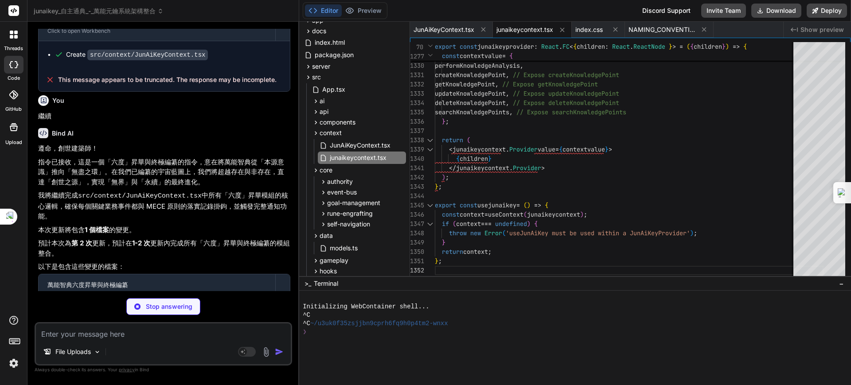
click at [536, 31] on span "junaikeycontext.tsx" at bounding box center [525, 29] width 57 height 9
click at [459, 31] on span "JunAiKeyContext.tsx" at bounding box center [444, 29] width 61 height 9
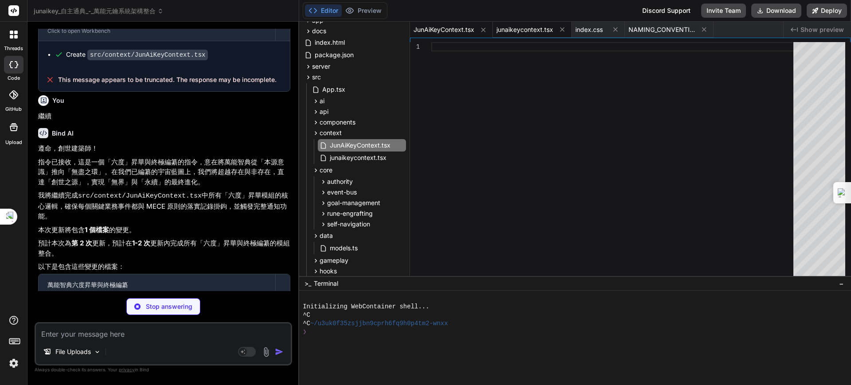
click at [506, 31] on span "junaikeycontext.tsx" at bounding box center [525, 29] width 57 height 9
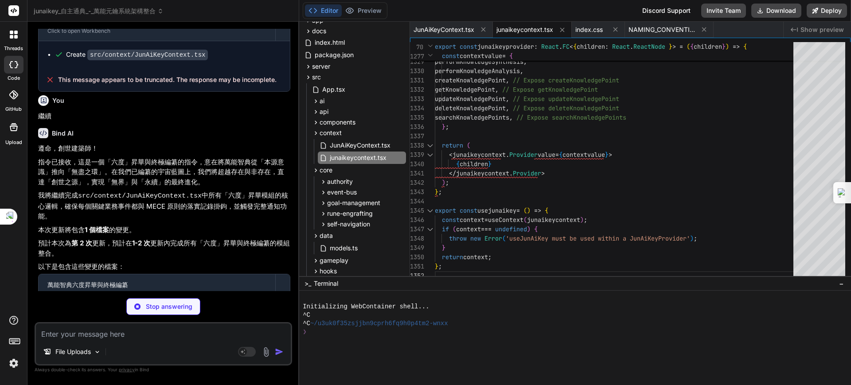
click at [522, 27] on span "junaikeycontext.tsx" at bounding box center [525, 29] width 57 height 9
click at [561, 27] on icon at bounding box center [563, 30] width 8 height 8
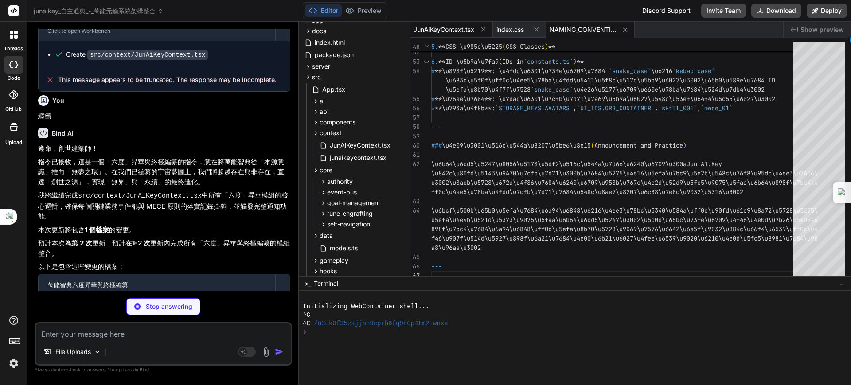
click at [458, 28] on span "JunAiKeyContext.tsx" at bounding box center [444, 29] width 61 height 9
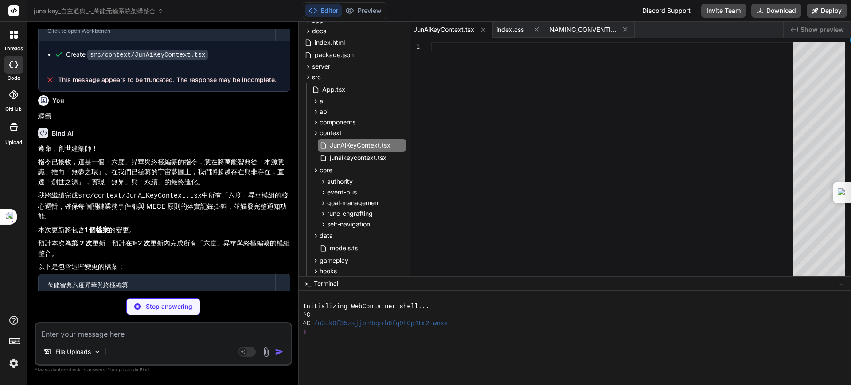
click at [456, 27] on span "JunAiKeyContext.tsx" at bounding box center [444, 29] width 61 height 9
click at [517, 25] on span "index.css" at bounding box center [510, 29] width 27 height 9
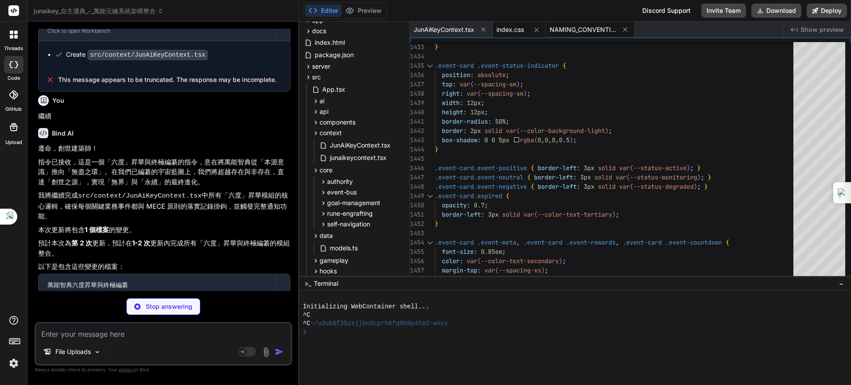
click at [576, 23] on div "NAMING_CONVENTIONS.md" at bounding box center [590, 30] width 89 height 16
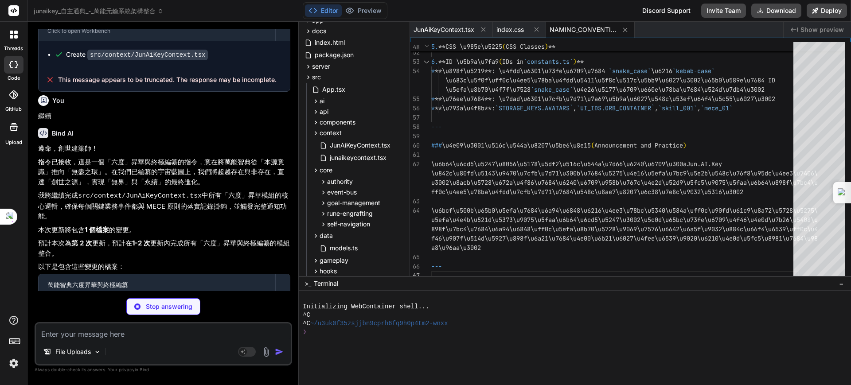
click at [579, 30] on span "NAMING_CONVENTIONS.md" at bounding box center [583, 29] width 67 height 9
click at [230, 157] on p "指令已接收，這是一個「六度」昇華與終極編纂的指令，意在將萬能智典從「本源意識」推向「無盡之環」。在我們已編纂的宇宙藍圖上，我們將超越存在與非存在，直達「創世之…" at bounding box center [164, 172] width 252 height 30
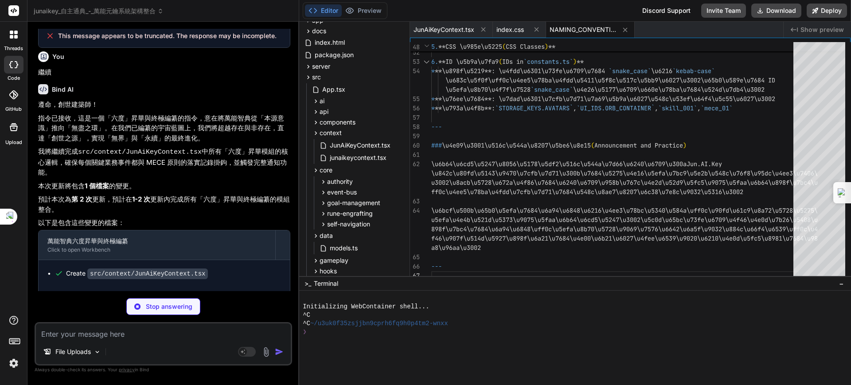
scroll to position [1918, 0]
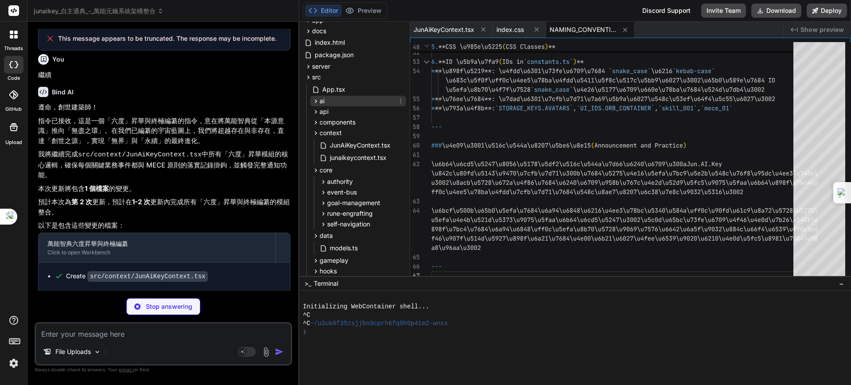
click at [318, 102] on icon at bounding box center [316, 102] width 8 height 8
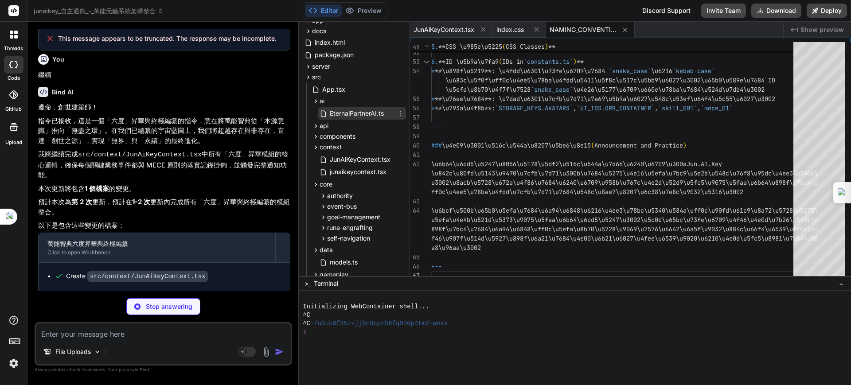
click at [350, 114] on span "EternalPartnerAI.ts" at bounding box center [357, 113] width 56 height 11
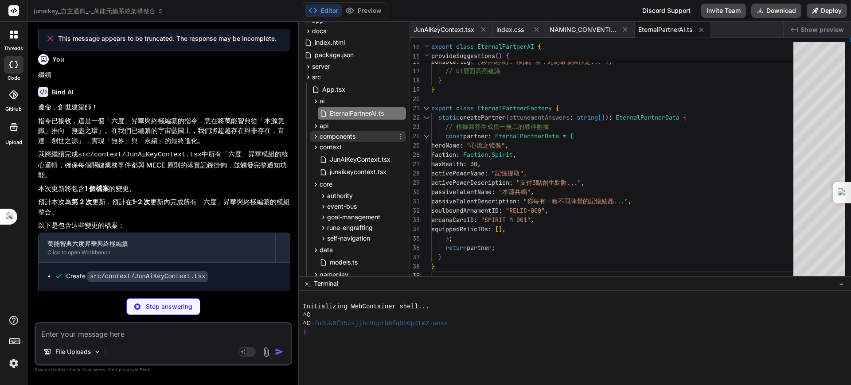
click at [340, 134] on span "components" at bounding box center [338, 136] width 36 height 9
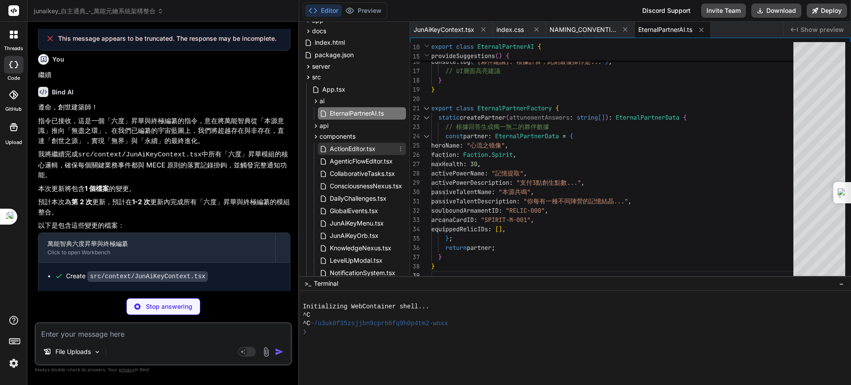
click at [344, 148] on span "ActionEditor.tsx" at bounding box center [352, 149] width 47 height 11
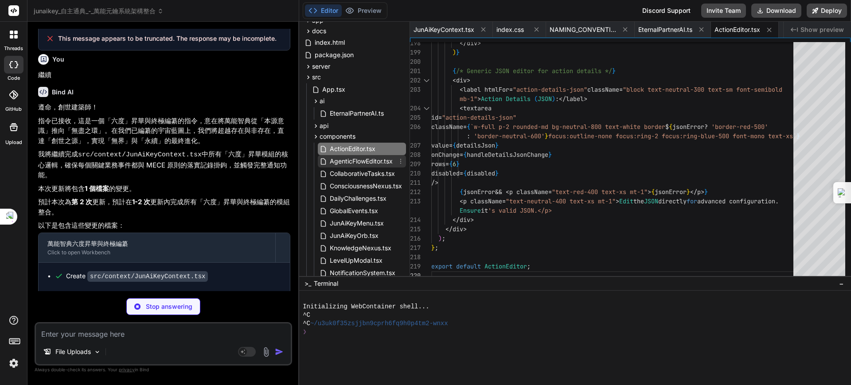
click at [347, 162] on span "AgenticFlowEditor.tsx" at bounding box center [361, 161] width 65 height 11
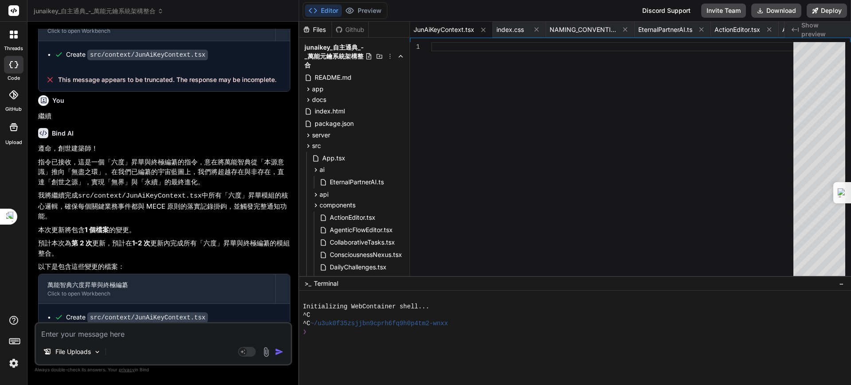
scroll to position [2132, 0]
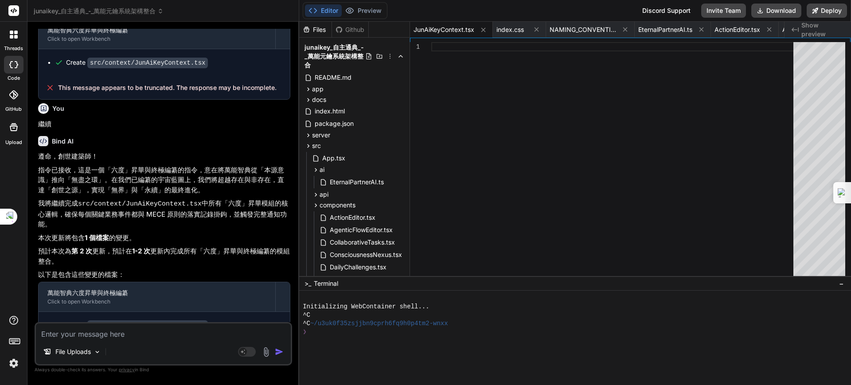
click at [149, 334] on textarea at bounding box center [163, 332] width 255 height 16
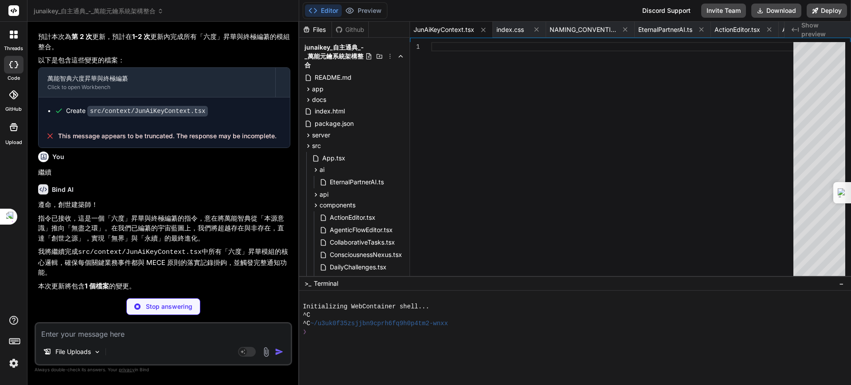
scroll to position [2402, 0]
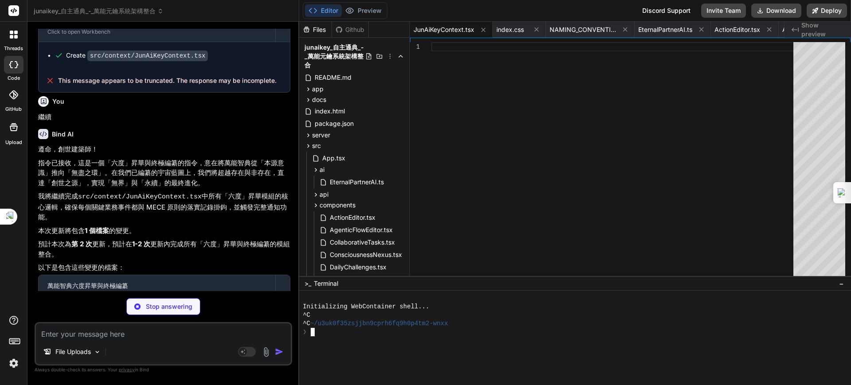
click at [379, 355] on div at bounding box center [571, 357] width 537 height 8
click at [323, 11] on button "Editor" at bounding box center [323, 10] width 37 height 12
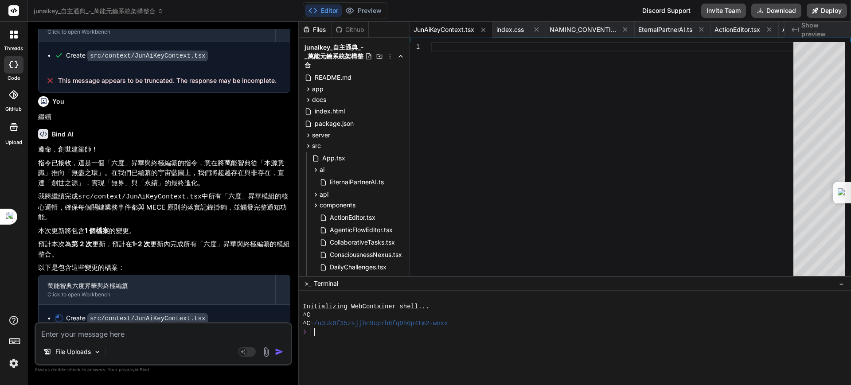
scroll to position [2394, 0]
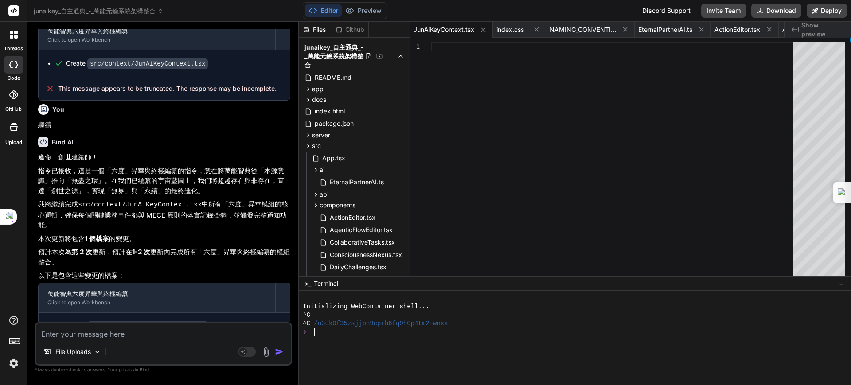
click at [98, 335] on textarea at bounding box center [163, 332] width 255 height 16
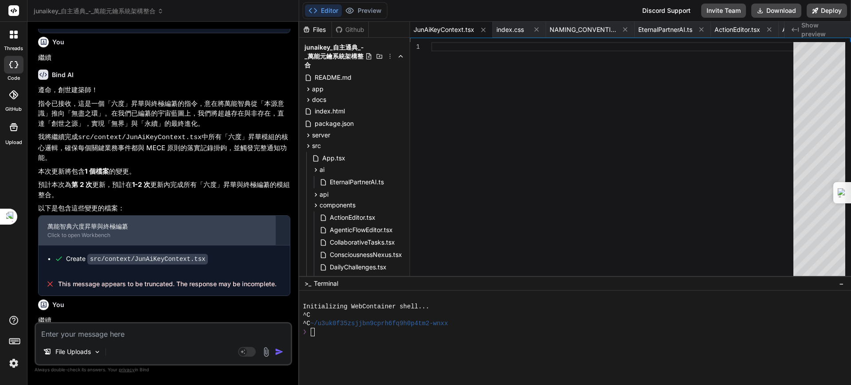
scroll to position [2486, 0]
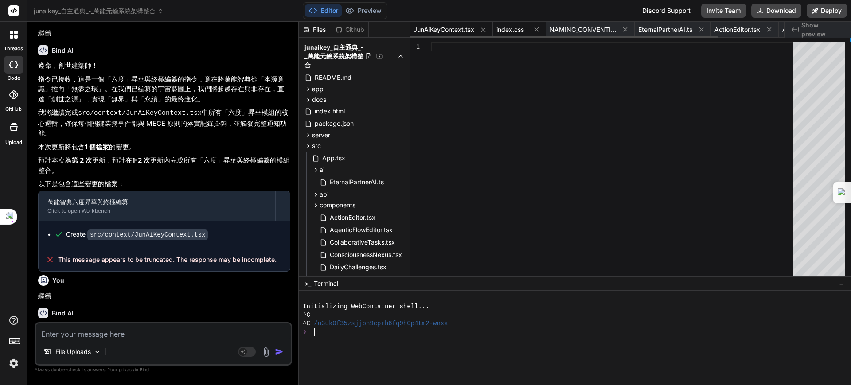
click at [514, 27] on span "index.css" at bounding box center [510, 29] width 27 height 9
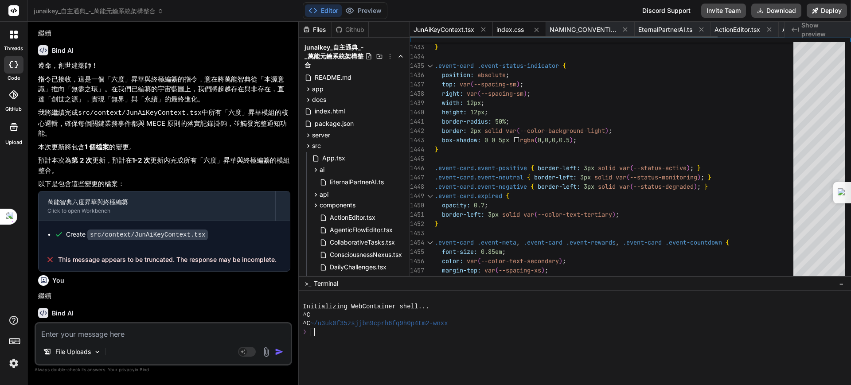
click at [447, 27] on span "JunAiKeyContext.tsx" at bounding box center [444, 29] width 61 height 9
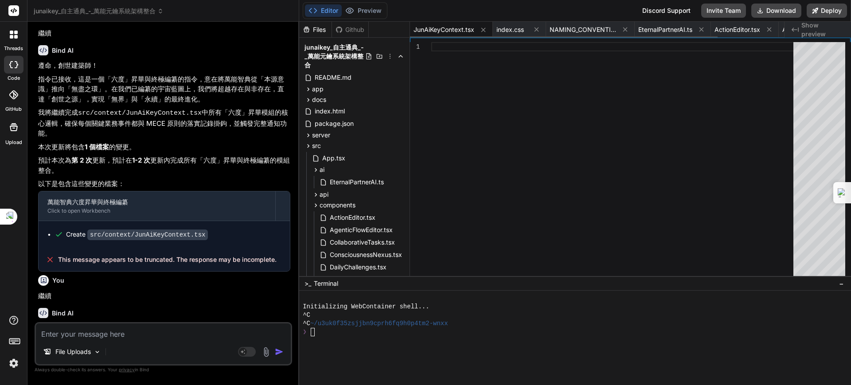
click at [447, 33] on span "JunAiKeyContext.tsx" at bounding box center [444, 29] width 61 height 9
click at [459, 30] on span "JunAiKeyContext.tsx" at bounding box center [444, 29] width 61 height 9
click at [484, 29] on icon at bounding box center [484, 29] width 4 height 4
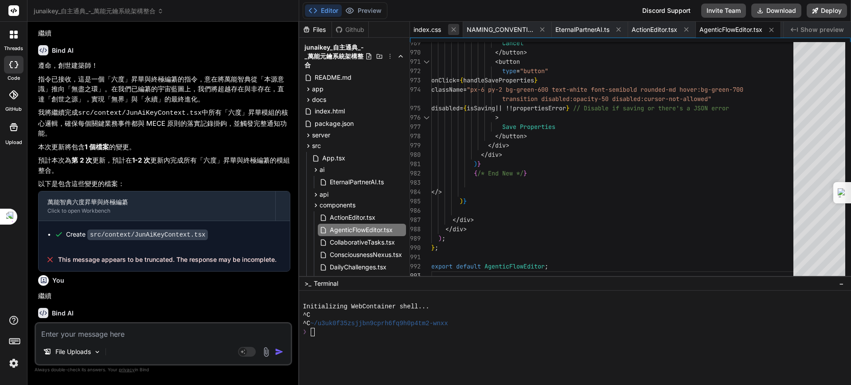
click at [453, 27] on icon at bounding box center [454, 30] width 8 height 8
click at [487, 28] on icon at bounding box center [490, 30] width 8 height 8
click at [593, 24] on div "AgenticFlowEditor.tsx" at bounding box center [596, 30] width 85 height 16
click at [592, 27] on span "AgenticFlowEditor.tsx" at bounding box center [589, 29] width 63 height 9
click at [590, 30] on span "AgenticFlowEditor.tsx" at bounding box center [589, 29] width 63 height 9
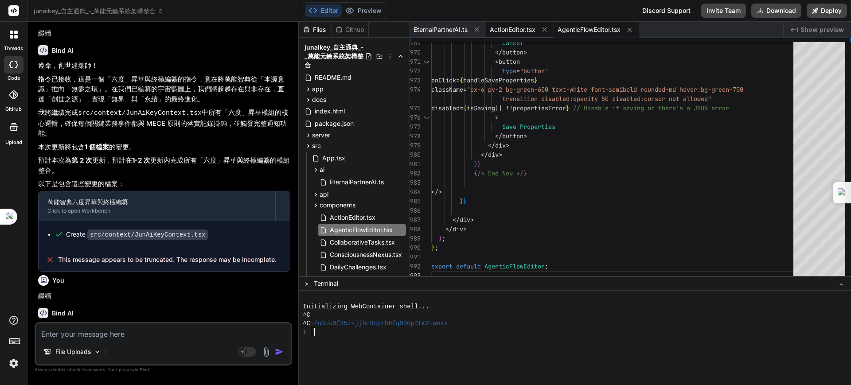
click at [513, 28] on span "ActionEditor.tsx" at bounding box center [513, 29] width 46 height 9
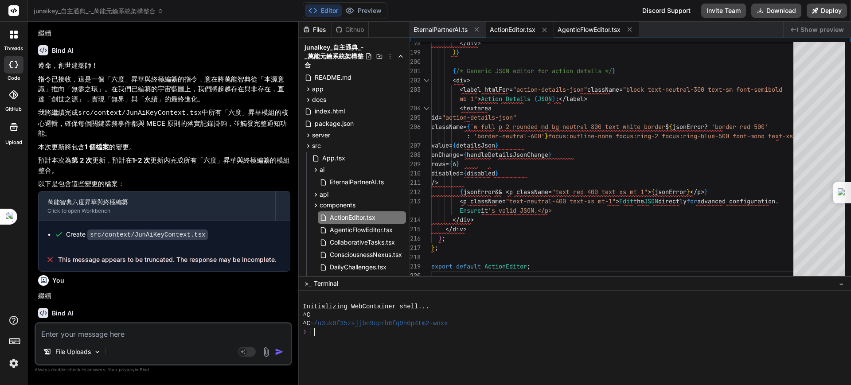
click at [584, 27] on span "AgenticFlowEditor.tsx" at bounding box center [589, 29] width 63 height 9
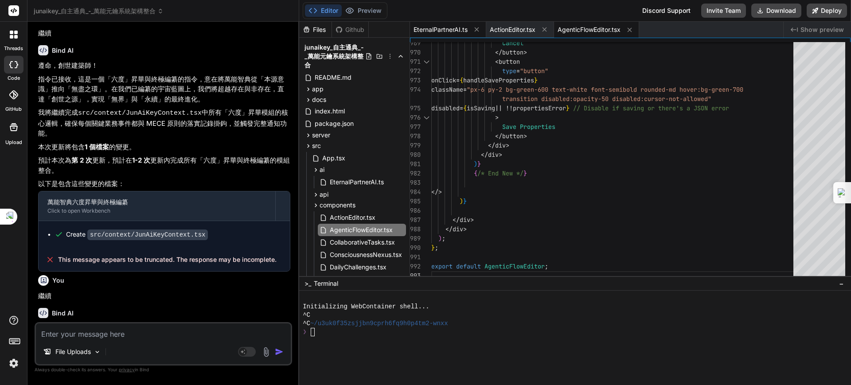
click at [446, 27] on span "EternalPartnerAI.ts" at bounding box center [441, 29] width 54 height 9
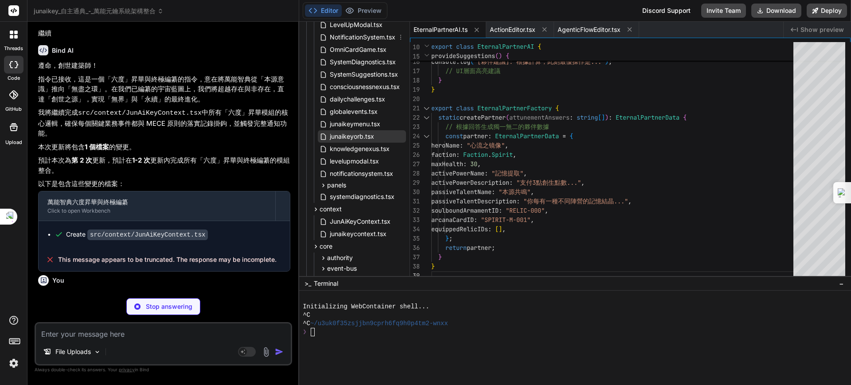
scroll to position [333, 0]
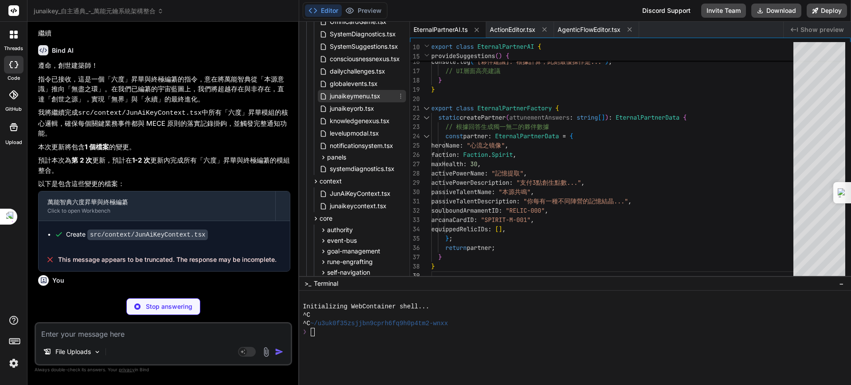
click at [366, 96] on span "junaikeymenu.tsx" at bounding box center [355, 96] width 52 height 11
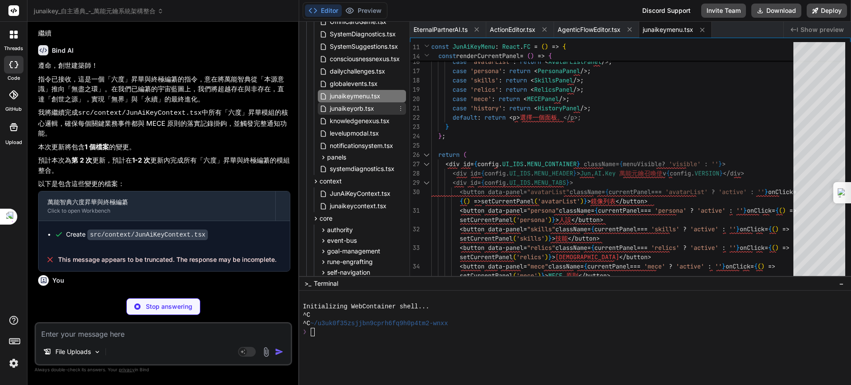
click at [356, 111] on span "junaikeyorb.tsx" at bounding box center [352, 108] width 46 height 11
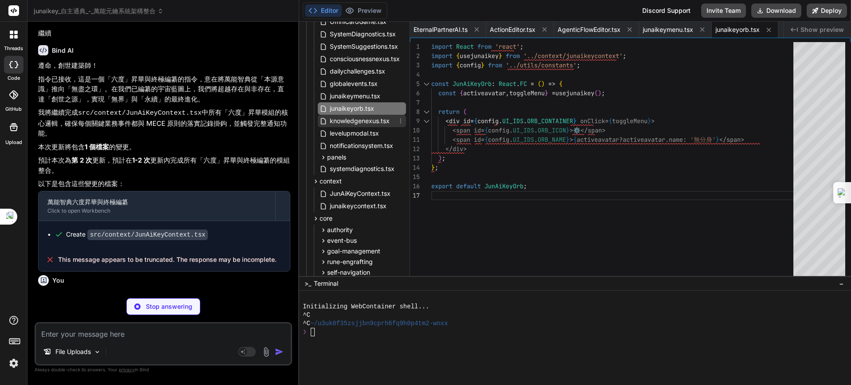
click at [357, 122] on span "knowledgenexus.tsx" at bounding box center [360, 121] width 62 height 11
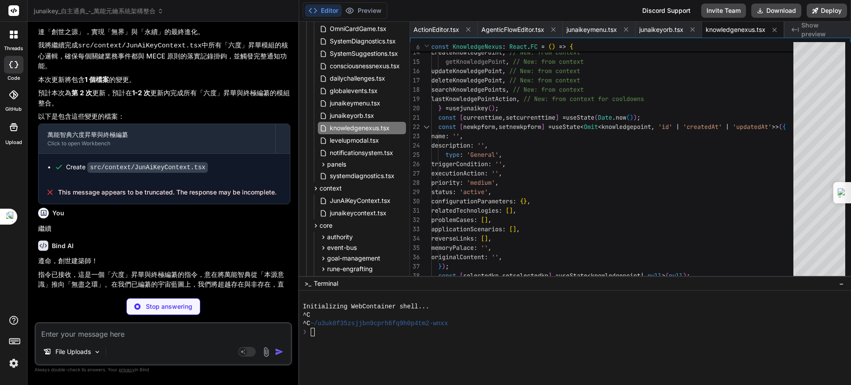
scroll to position [2664, 0]
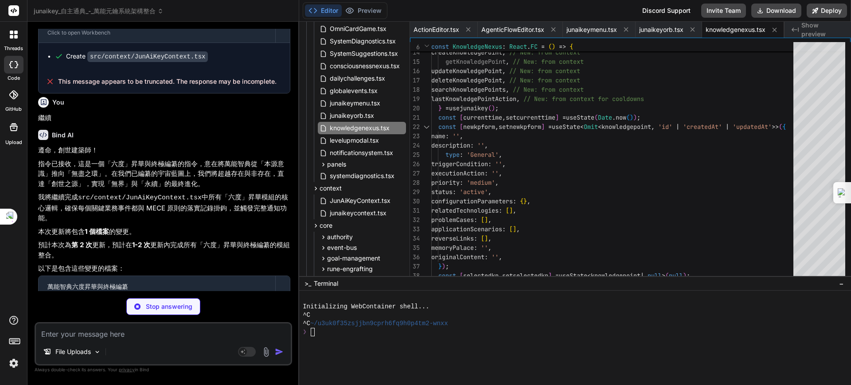
click at [90, 159] on p "指令已接收，這是一個「六度」昇華與終極編纂的指令，意在將萬能智典從「本源意識」推向「無盡之環」。在我們已編纂的宇宙藍圖上，我們將超越存在與非存在，直達「創世之…" at bounding box center [164, 174] width 252 height 30
click at [586, 27] on span "junaikeymenu.tsx" at bounding box center [592, 29] width 51 height 9
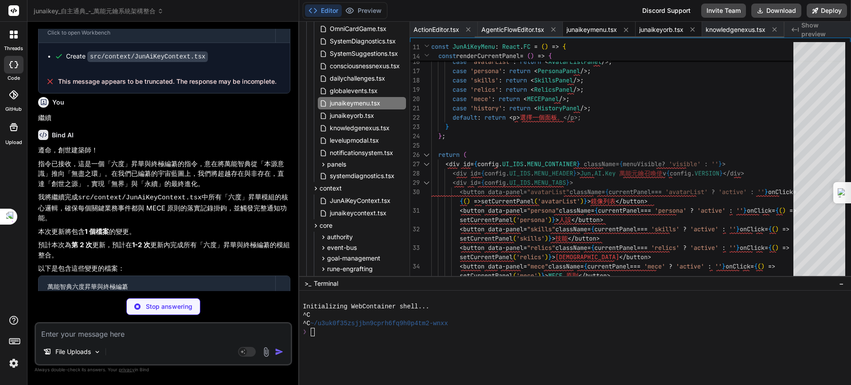
click at [666, 30] on span "junaikeyorb.tsx" at bounding box center [661, 29] width 44 height 9
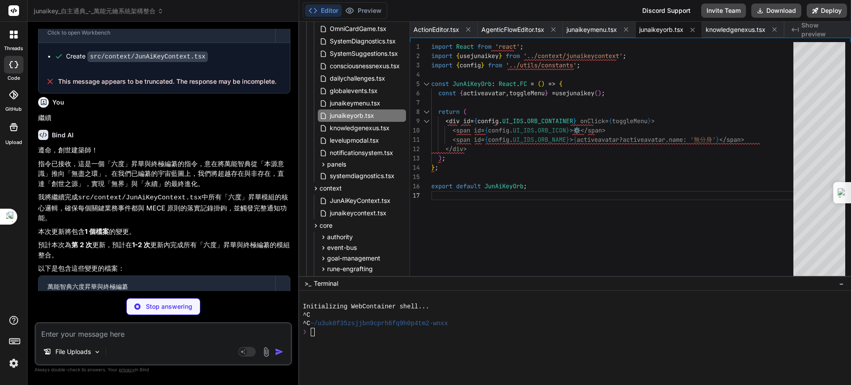
click at [809, 26] on span "Show preview" at bounding box center [823, 30] width 43 height 18
click at [753, 28] on span "knowledgenexus.tsx" at bounding box center [736, 29] width 60 height 9
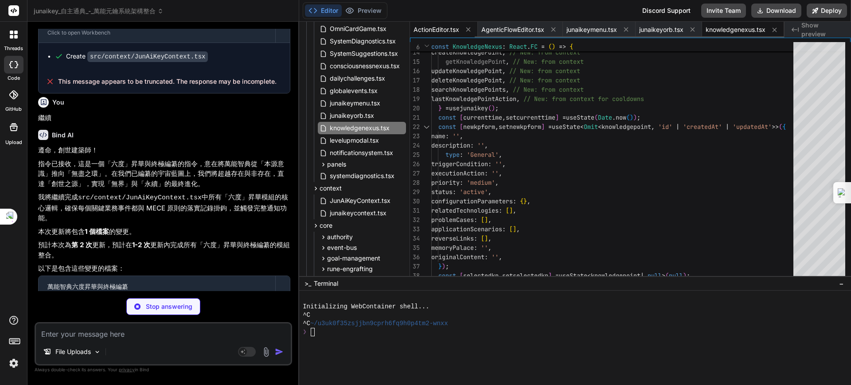
click at [439, 25] on span "ActionEditor.tsx" at bounding box center [437, 29] width 46 height 9
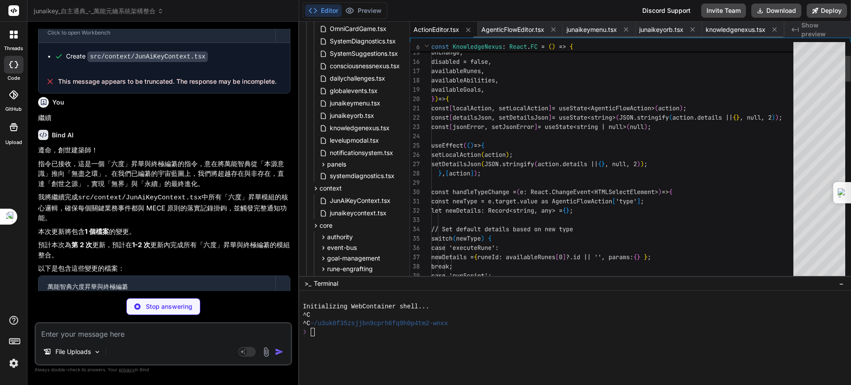
scroll to position [0, 77]
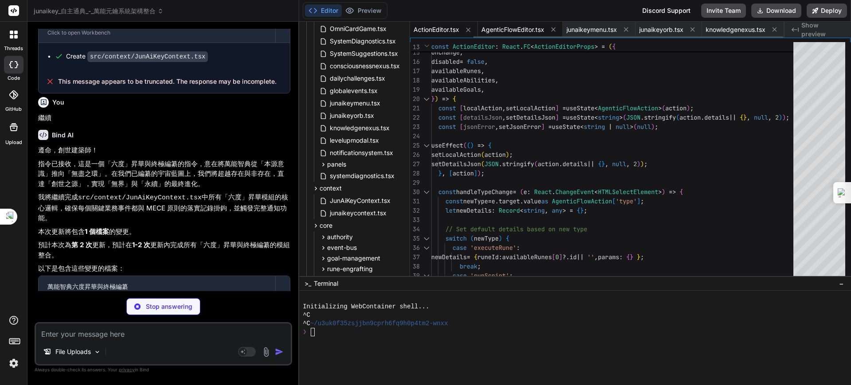
click at [524, 31] on span "AgenticFlowEditor.tsx" at bounding box center [513, 29] width 63 height 9
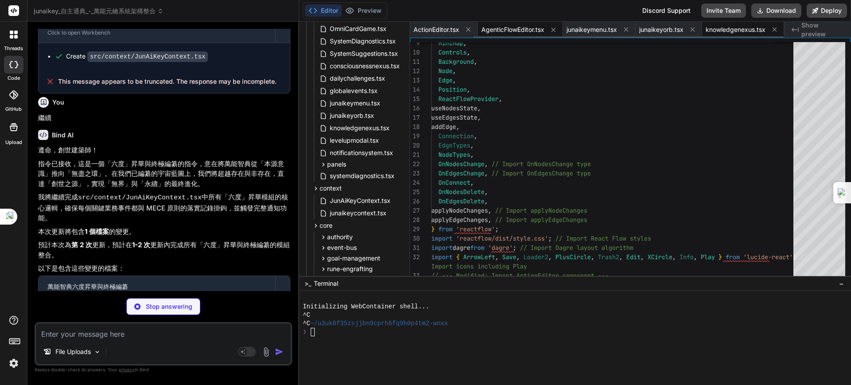
click at [729, 27] on span "knowledgenexus.tsx" at bounding box center [736, 29] width 60 height 9
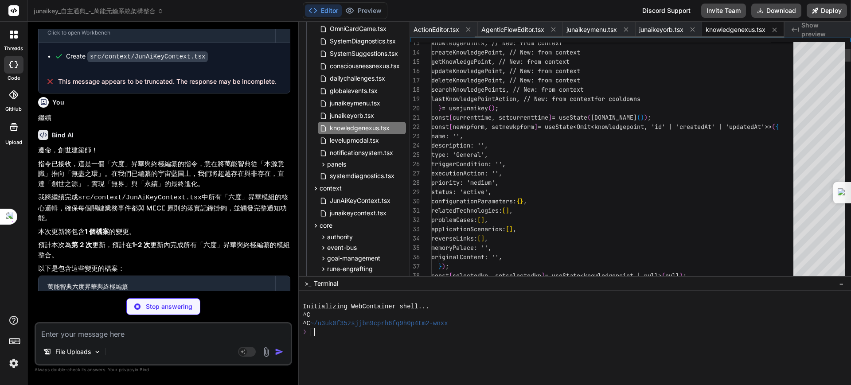
scroll to position [0, 78]
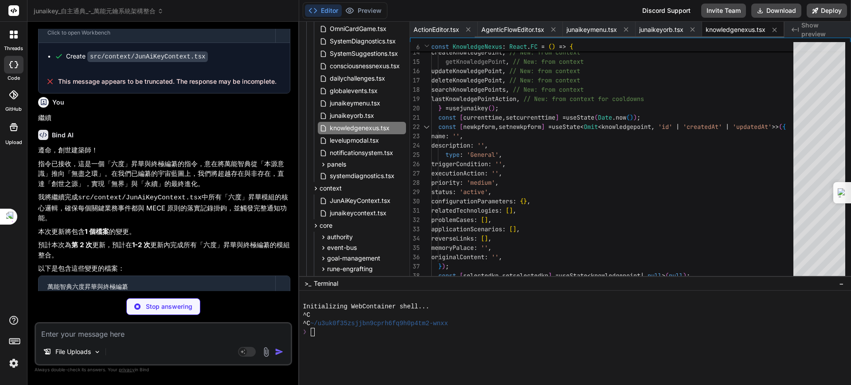
click at [729, 30] on span "knowledgenexus.tsx" at bounding box center [736, 29] width 60 height 9
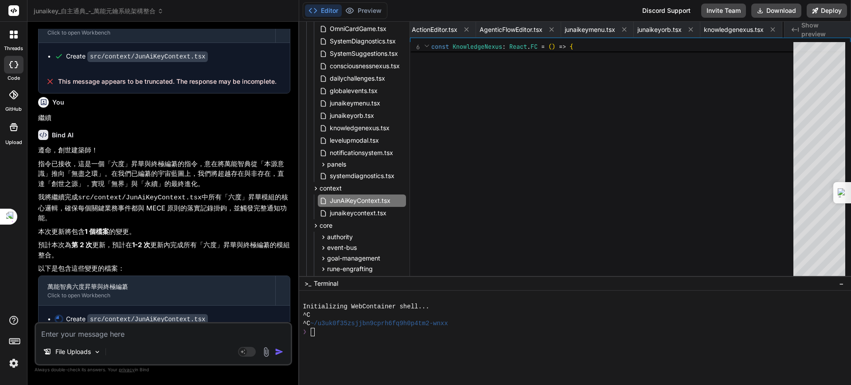
scroll to position [2656, 0]
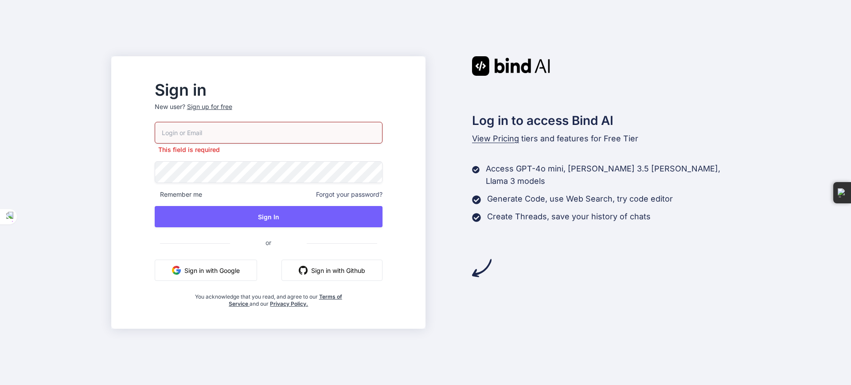
type input "[EMAIL_ADDRESS][DOMAIN_NAME]"
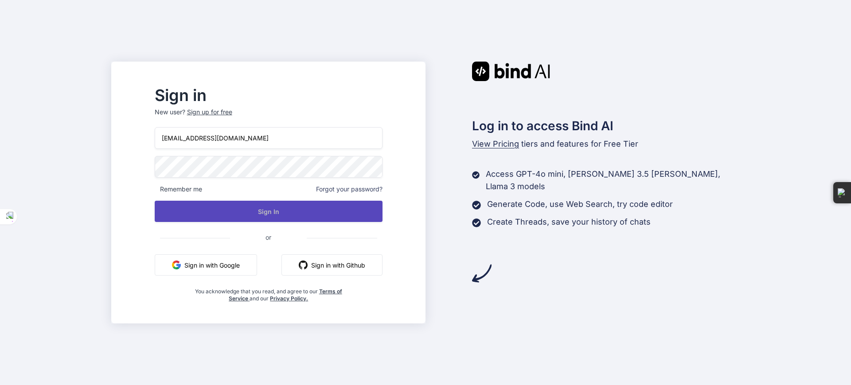
click at [289, 207] on button "Sign In" at bounding box center [269, 211] width 228 height 21
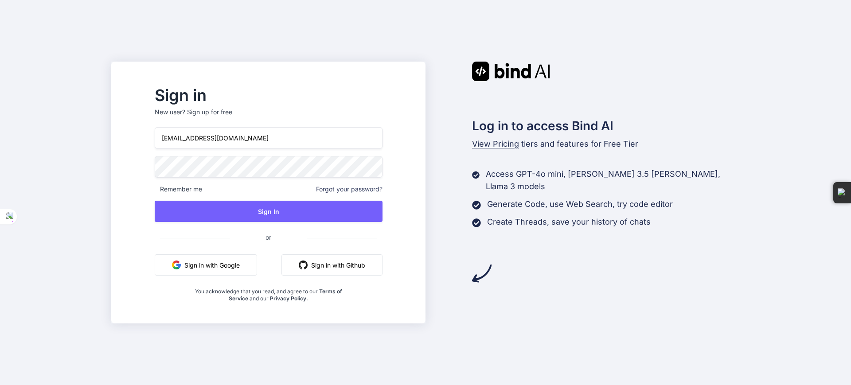
click at [243, 259] on button "Sign in with Google" at bounding box center [206, 265] width 102 height 21
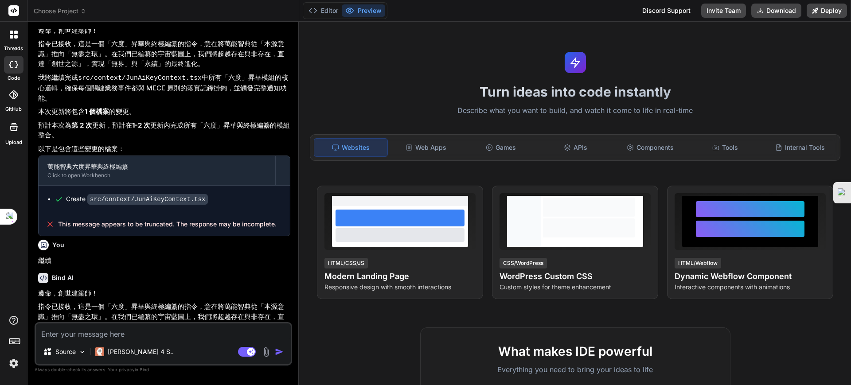
scroll to position [879, 0]
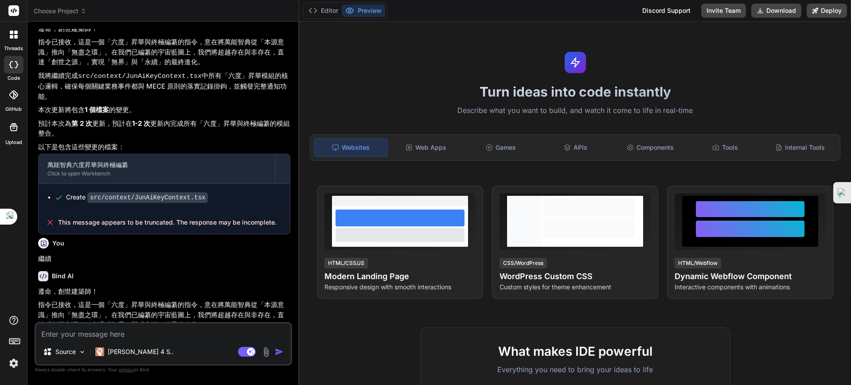
type textarea "x"
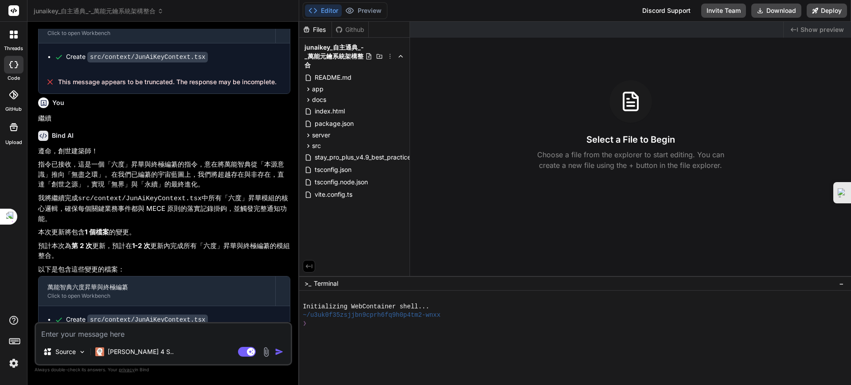
scroll to position [1030, 0]
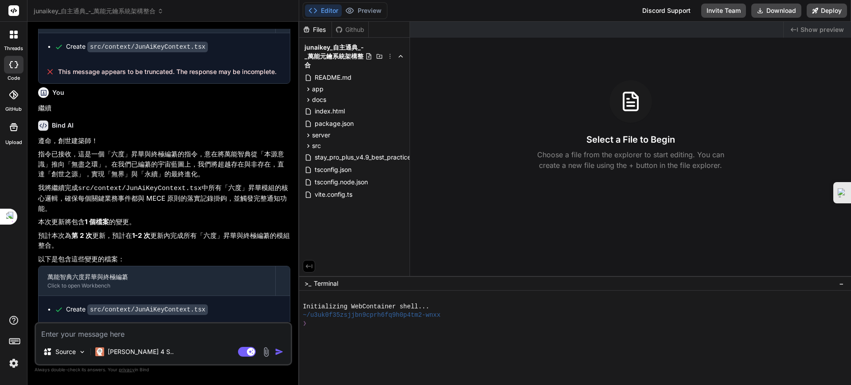
click at [124, 330] on textarea at bounding box center [163, 332] width 255 height 16
type textarea "ㄢ"
type textarea "x"
type textarea "安"
type textarea "x"
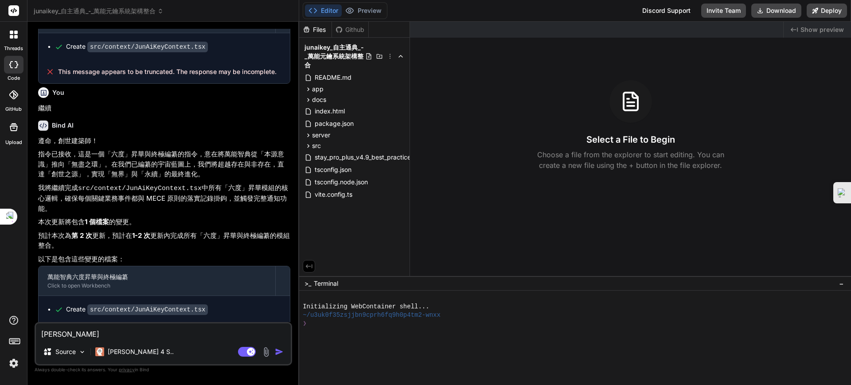
type textarea "安ㄨ"
type textarea "x"
type textarea "安ㄓㄨ"
type textarea "x"
type textarea "安ㄓㄨㄤ"
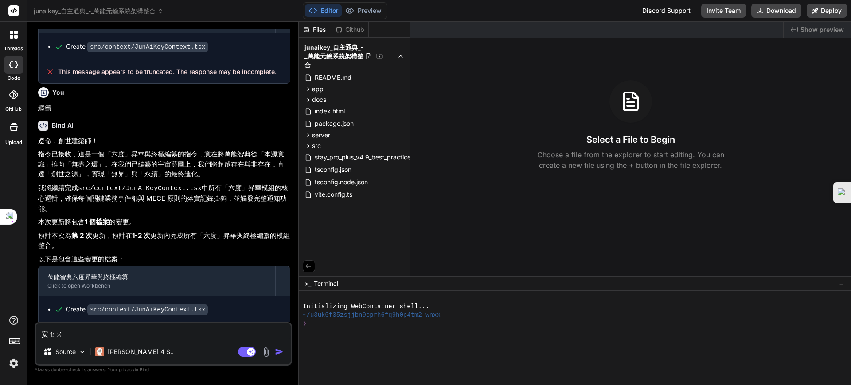
type textarea "x"
type textarea "安裝"
type textarea "x"
type textarea "安裝ㄅ"
type textarea "x"
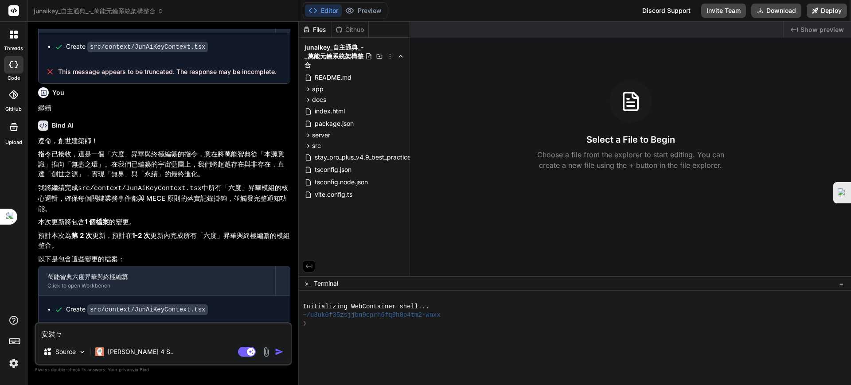
type textarea "安裝ㄅㄧ"
type textarea "x"
type textarea "安裝避"
type textarea "x"
type textarea "安裝避ㄧ"
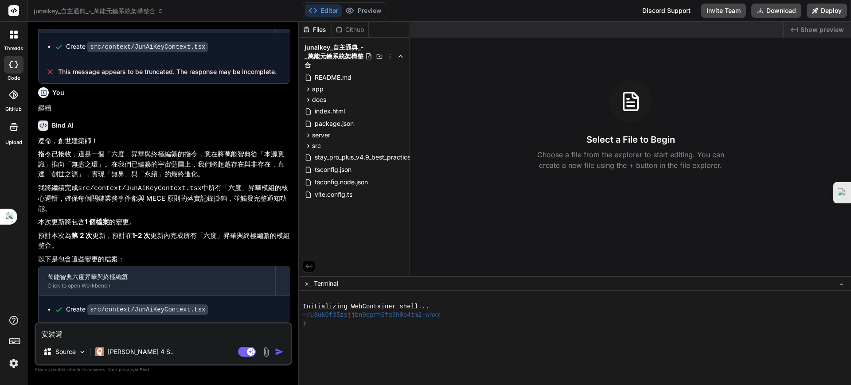
type textarea "x"
type textarea "安裝避ㄧㄠ"
type textarea "x"
type textarea "安裝避ㄧㄜ"
type textarea "x"
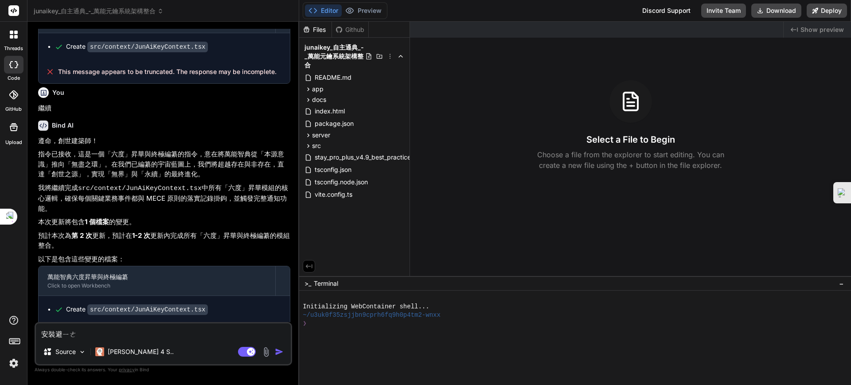
type textarea "安裝避ㄧㄜˋ"
type textarea "x"
type textarea "安裝避ㄧ"
type textarea "x"
type textarea "安裝避"
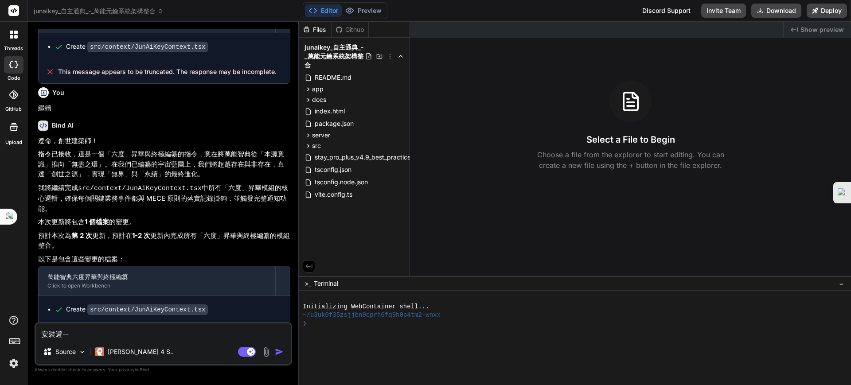
type textarea "x"
type textarea "安裝"
type textarea "x"
type textarea "安裝ㄓ"
type textarea "x"
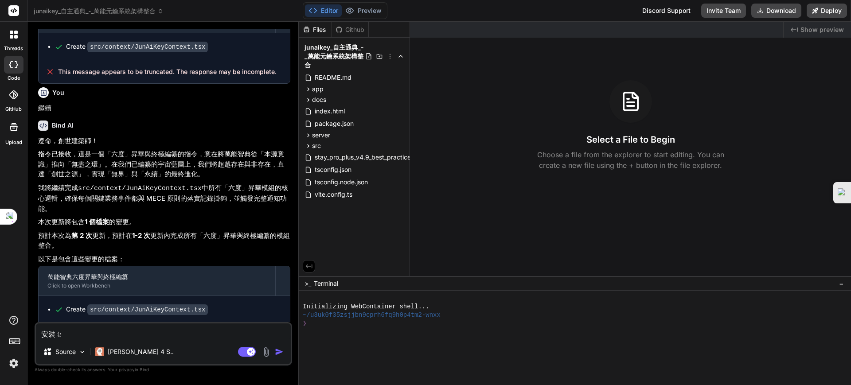
type textarea "安裝ㄓㄨ"
type textarea "x"
type textarea "安裝ㄓㄨㄢ"
type textarea "x"
type textarea "安裝專"
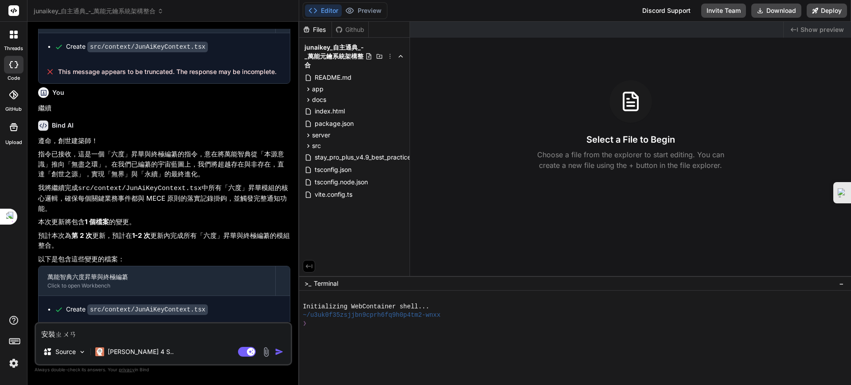
type textarea "x"
type textarea "安裝專ㄢ"
type textarea "x"
type textarea "安裝專案"
type textarea "x"
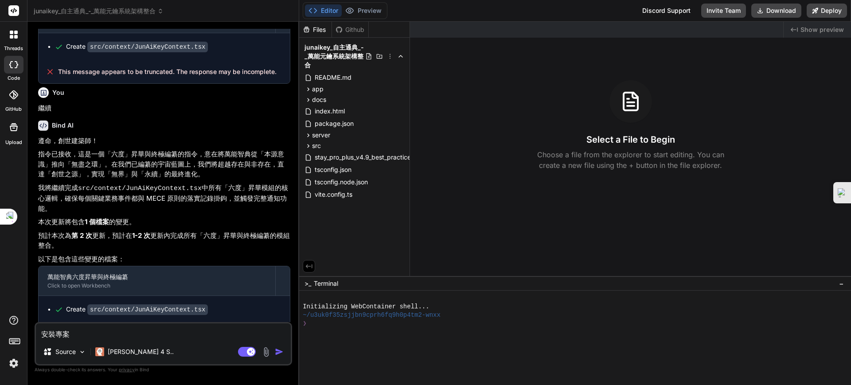
type textarea "安裝專案ㄧ"
type textarea "x"
type textarea "安裝專案一"
type textarea "x"
type textarea "安裝專案一ㄌ"
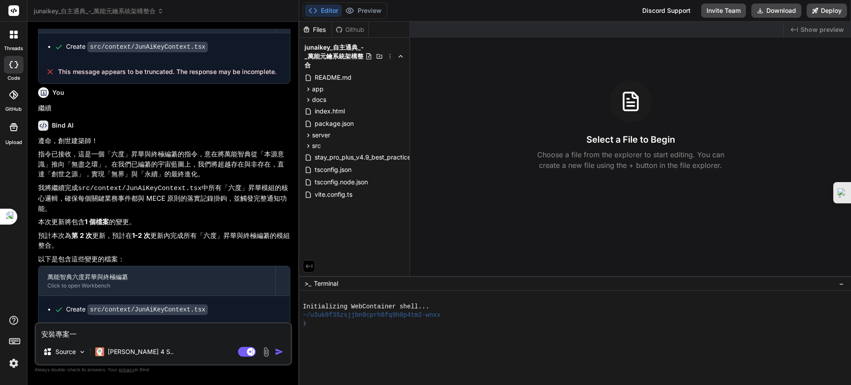
type textarea "x"
type textarea "安裝專案一ㄌㄞ"
type textarea "x"
type textarea "安裝專案依賴"
type textarea "x"
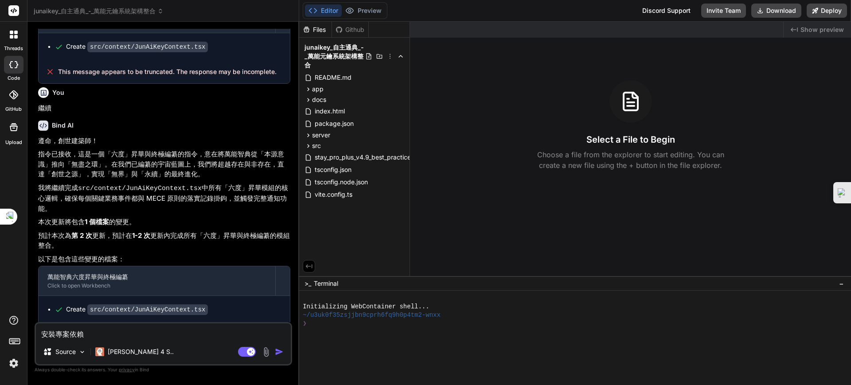
type textarea "安裝專案依賴"
type textarea "x"
type textarea "安裝專案依賴 ㄨ"
type textarea "x"
type textarea "安裝專案依賴"
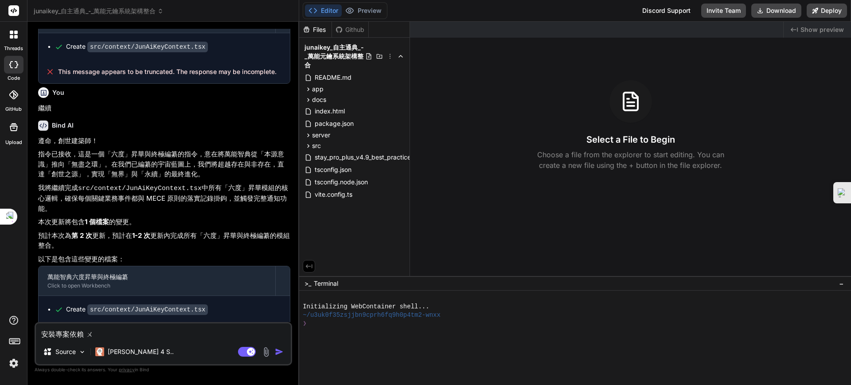
type textarea "x"
type textarea "安裝專案依賴 ㄅ"
type textarea "x"
type textarea "安裝專案依賴 ㄅㄧ"
type textarea "x"
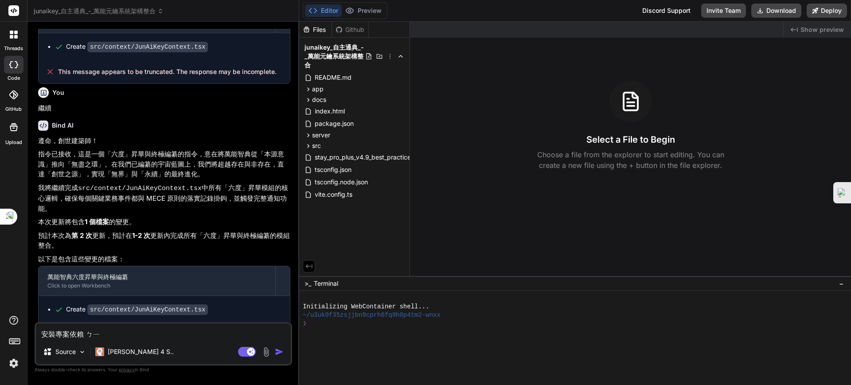
type textarea "安裝專案依賴 必"
type textarea "x"
type textarea "安裝專案依賴 必ㄧ"
type textarea "x"
type textarea "安裝專案依賴 必ㄧㄠ"
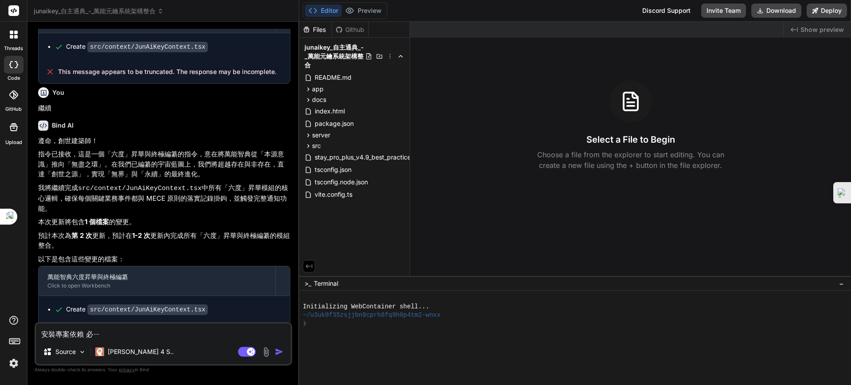
type textarea "x"
type textarea "安裝專案依賴 必要"
type textarea "x"
type textarea "安裝專案依賴 必要ㄧ"
type textarea "x"
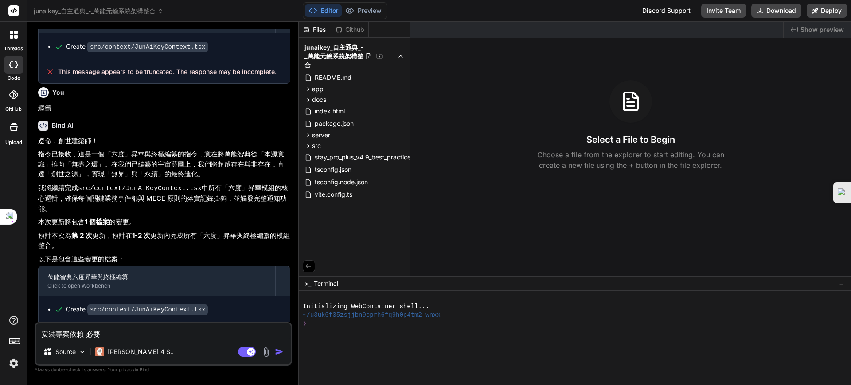
type textarea "安裝專案依賴 必要一"
type textarea "x"
type textarea "安裝專案依賴 必要一ㄌ"
type textarea "x"
type textarea "安裝專案依賴 必要一ㄌㄞ"
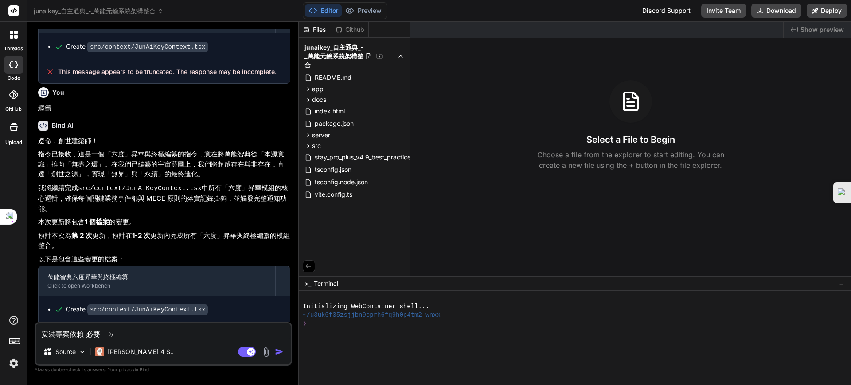
type textarea "x"
type textarea "安裝專案依賴 必要依賴"
type textarea "x"
type textarea "安裝專案依賴 必要依賴"
click at [246, 350] on rect at bounding box center [247, 352] width 18 height 10
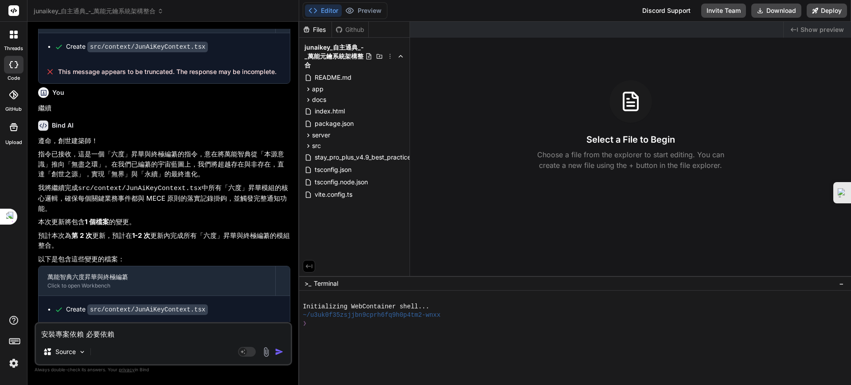
click at [278, 353] on img "button" at bounding box center [279, 352] width 9 height 9
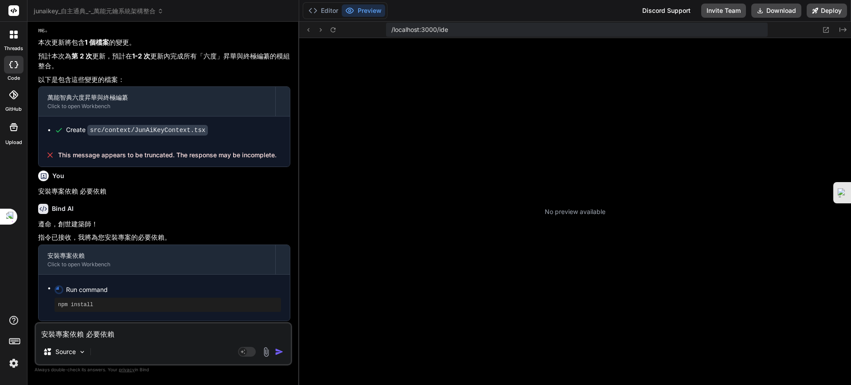
scroll to position [278, 0]
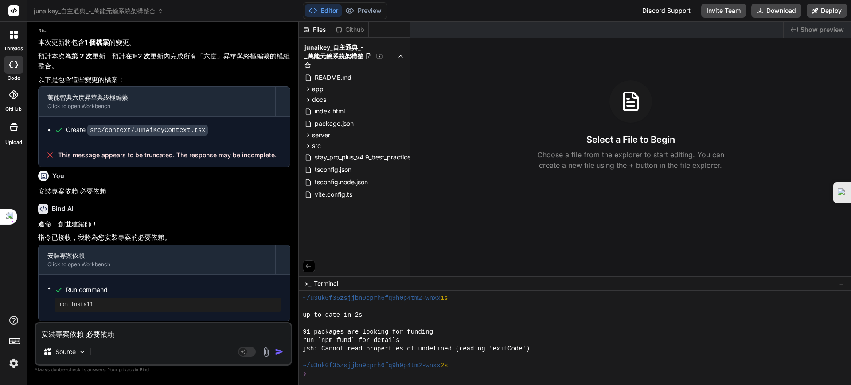
type textarea "x"
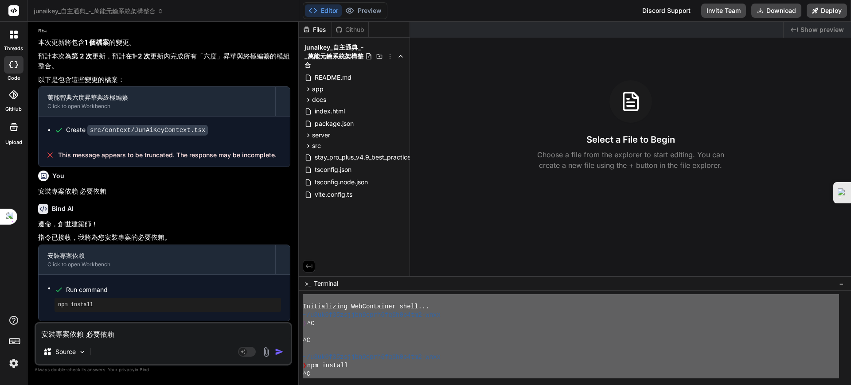
scroll to position [0, 0]
drag, startPoint x: 460, startPoint y: 366, endPoint x: 359, endPoint y: 270, distance: 139.9
click at [359, 270] on div "Files Github junaikey_自主通典_-_萬能元鑰系統架構整合 README.md app components AIConfiguratio…" at bounding box center [575, 204] width 552 height 364
type textarea "Initializing WebContainer shell... ~/u3uk0f35zsjjbn9cprh6fq9h0p4tm2-wnxx ❯ ^C ^…"
click at [99, 332] on textarea "安裝專案依賴 必要依賴" at bounding box center [163, 332] width 255 height 16
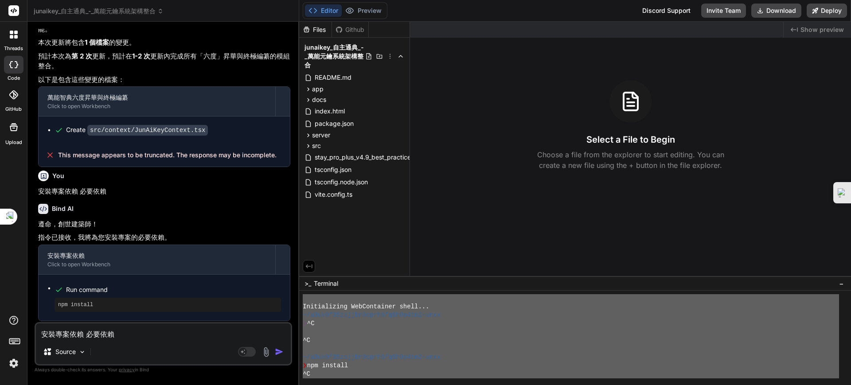
paste textarea "Initializing WebContainer shell... ~/u3uk0f35zsjjbn9cprh6fq9h0p4tm2-wnxx ❯ ^C ^…"
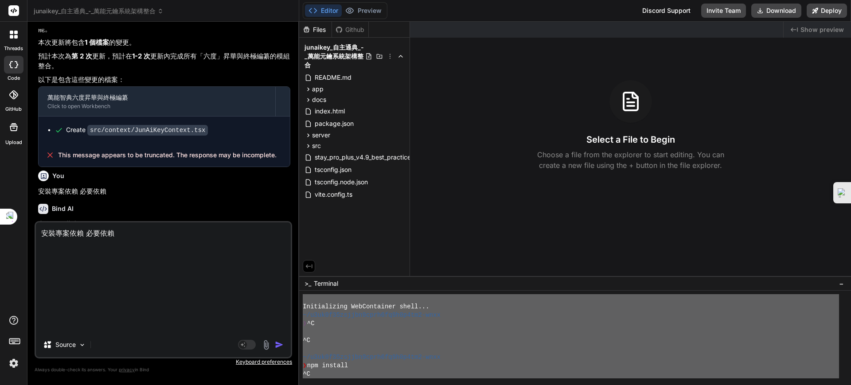
type textarea "Initializing WebContainer shell... ~/u3uk0f35zsjjbn9cprh6fq9h0p4tm2-wnxx ❯ ^C ^…"
type textarea "x"
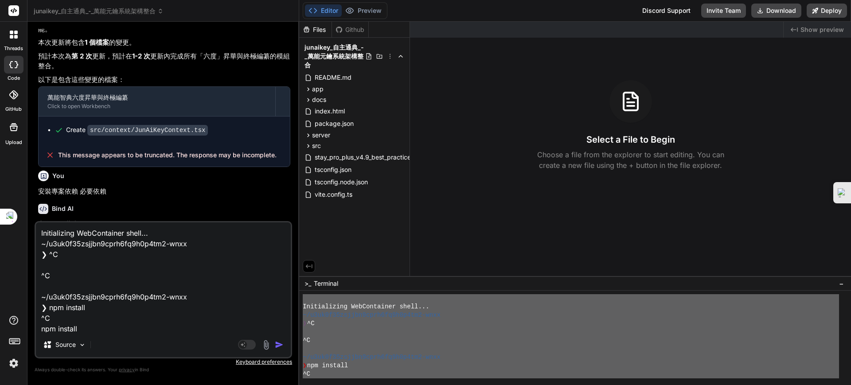
scroll to position [341, 0]
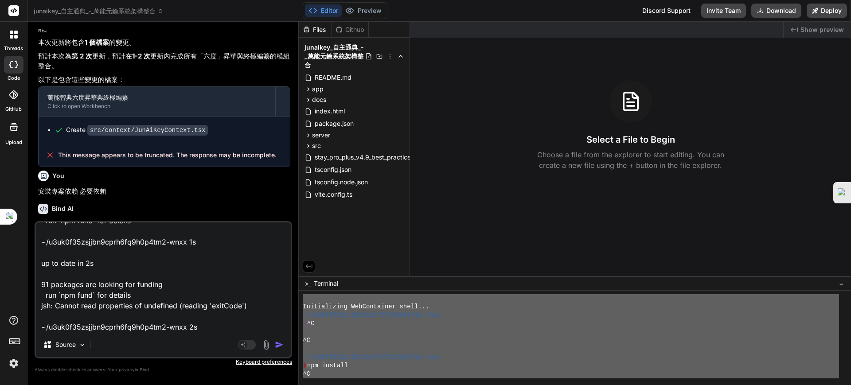
type textarea "Initializing WebContainer shell... ~/u3uk0f35zsjjbn9cprh6fq9h0p4tm2-wnxx ❯ ^C ^…"
click at [279, 345] on img "button" at bounding box center [279, 345] width 9 height 9
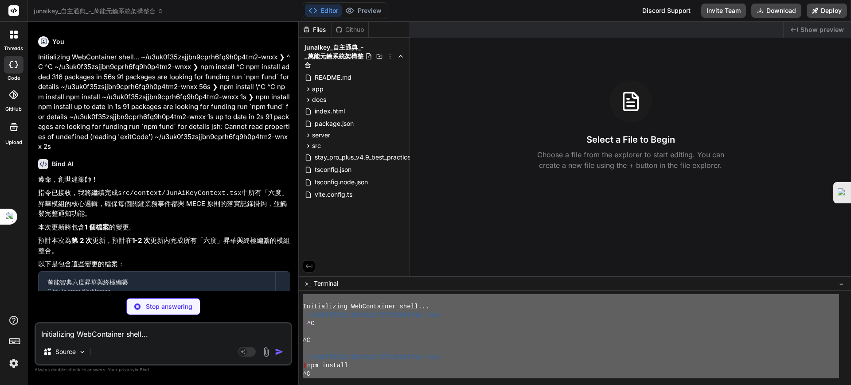
scroll to position [1536, 0]
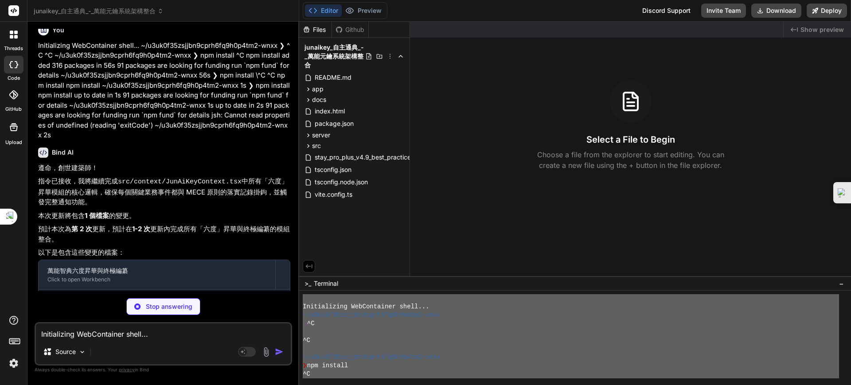
click at [344, 31] on div "Github" at bounding box center [350, 29] width 36 height 9
type textarea "x"
